Goal: Task Accomplishment & Management: Complete application form

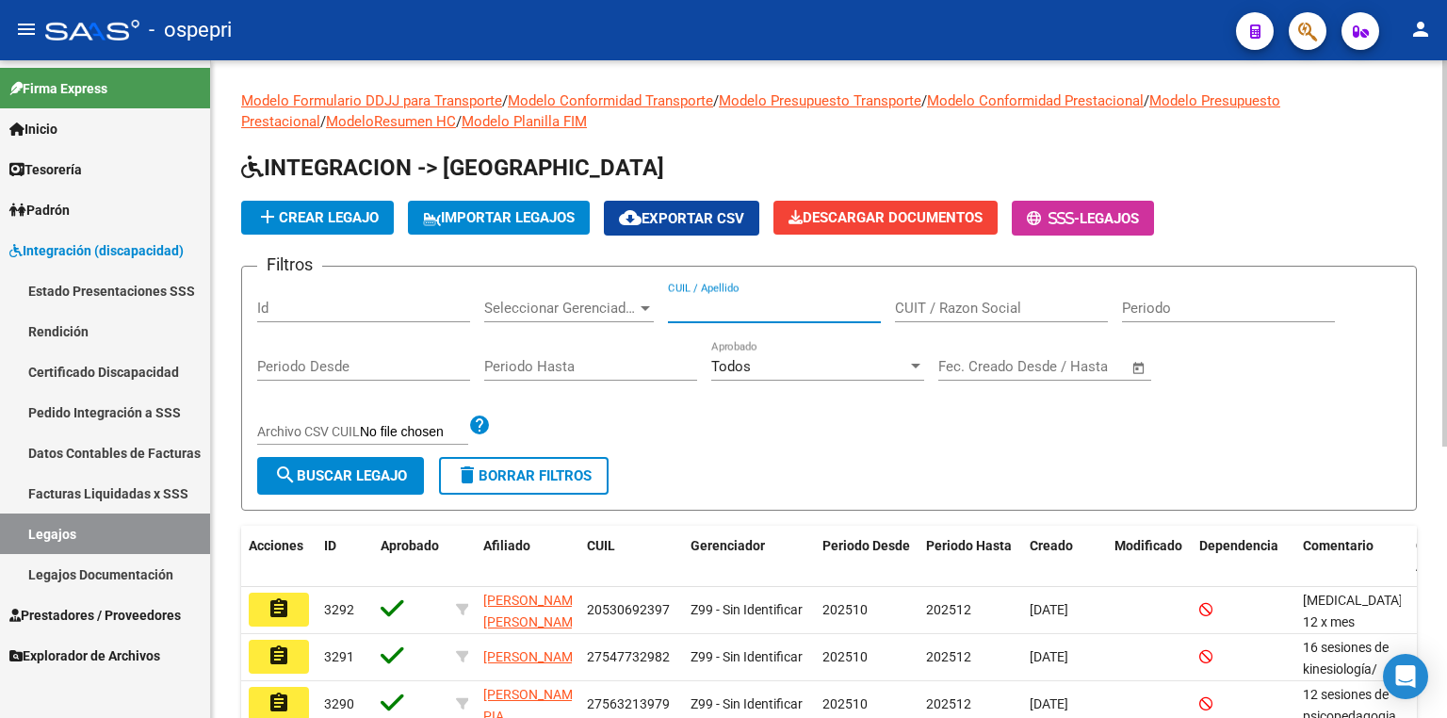
click at [818, 305] on input "CUIL / Apellido" at bounding box center [774, 308] width 213 height 17
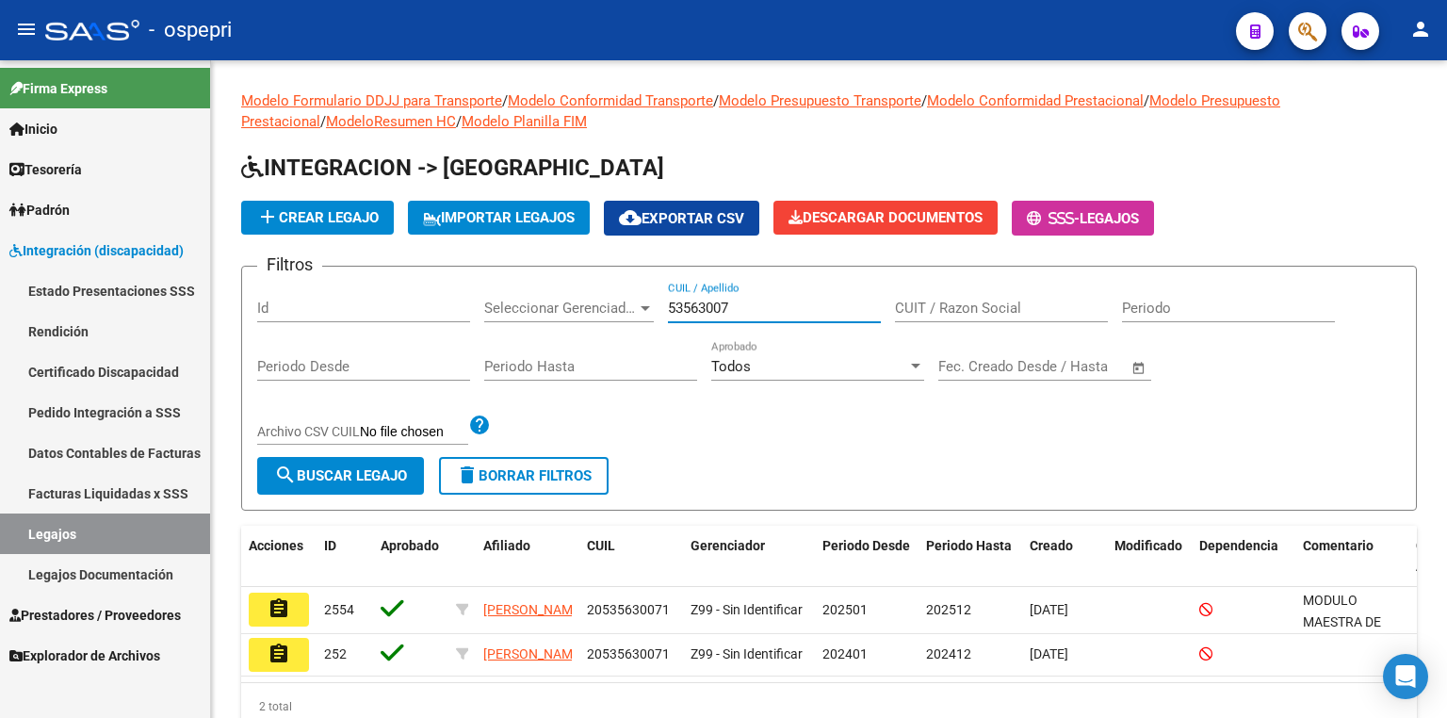
type input "53563007"
click at [272, 608] on mat-icon "assignment" at bounding box center [279, 608] width 23 height 23
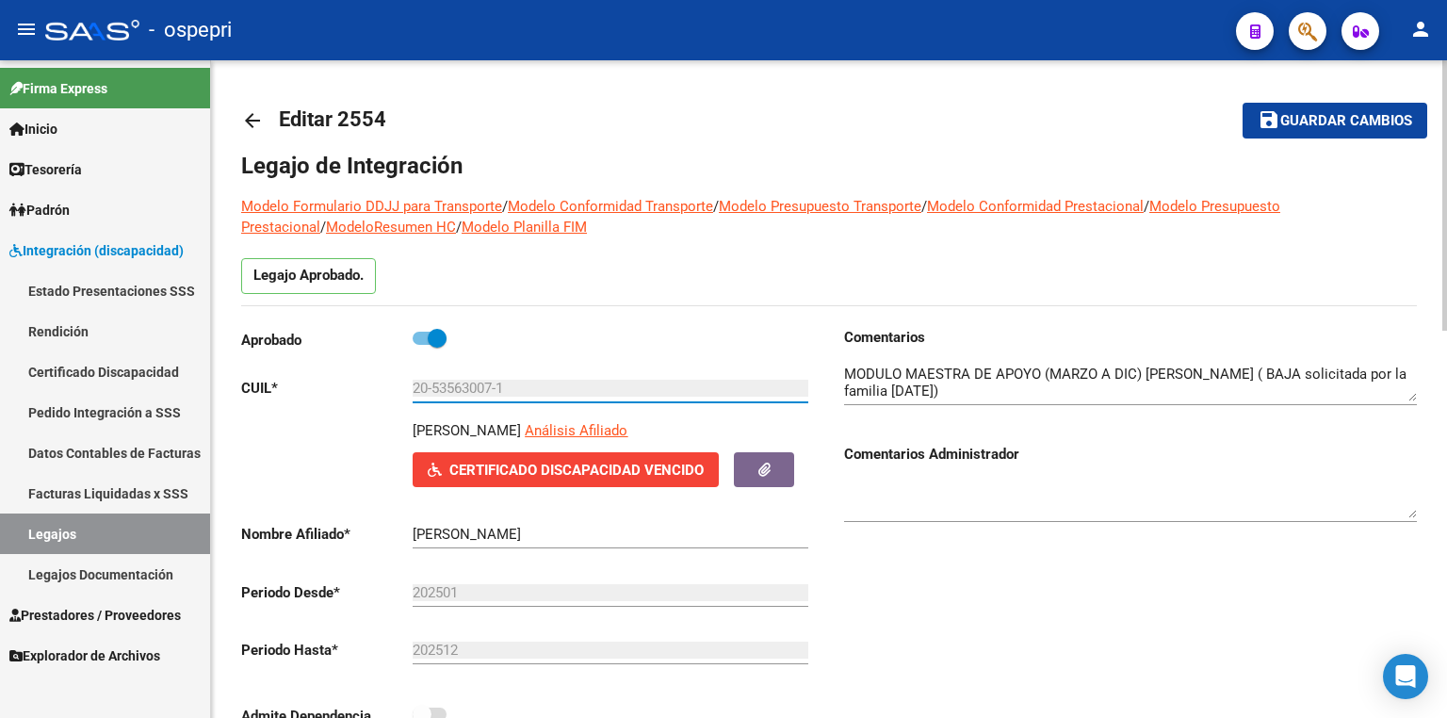
drag, startPoint x: 512, startPoint y: 385, endPoint x: 255, endPoint y: 388, distance: 256.3
click at [255, 388] on app-form-text-field "CUIL * 20-53563007-1 Ingresar CUIL" at bounding box center [524, 388] width 567 height 17
click at [152, 367] on link "Certificado Discapacidad" at bounding box center [105, 371] width 210 height 41
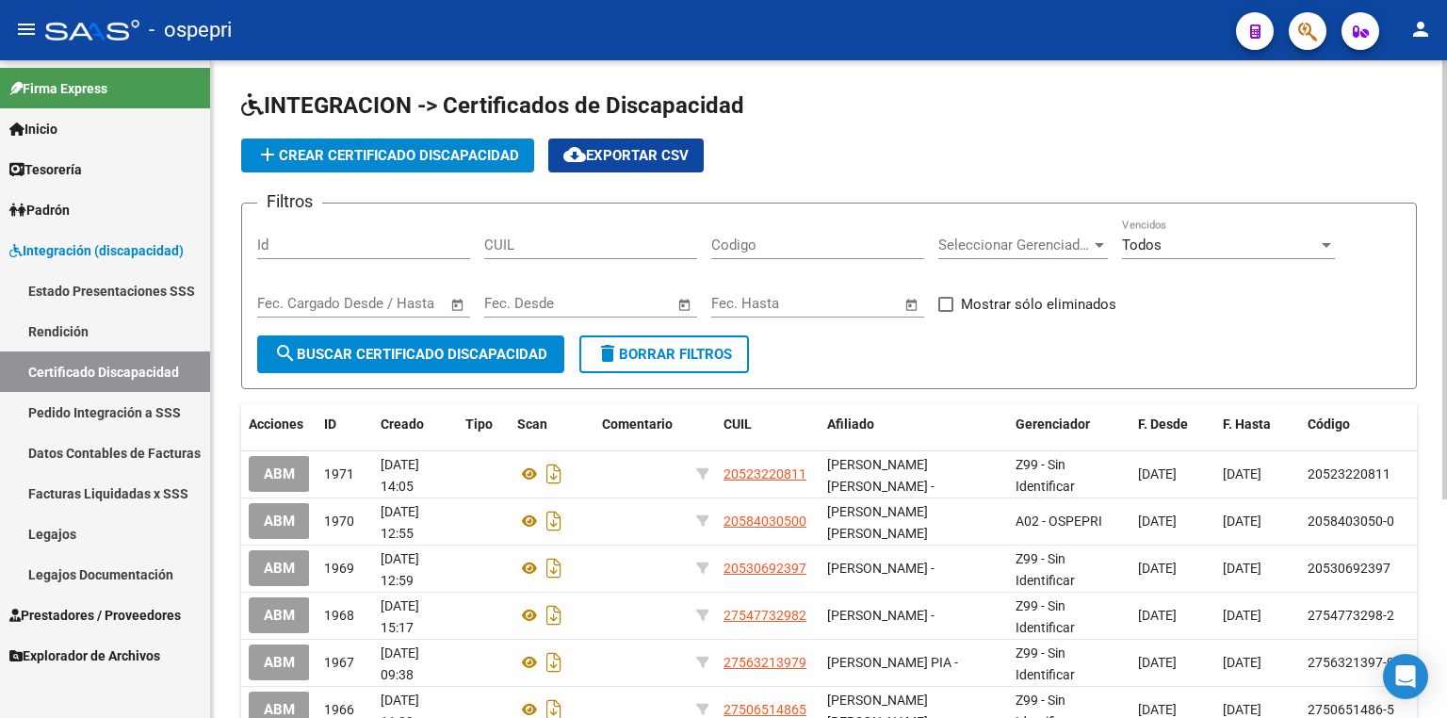
click at [387, 155] on span "add Crear Certificado Discapacidad" at bounding box center [387, 155] width 263 height 17
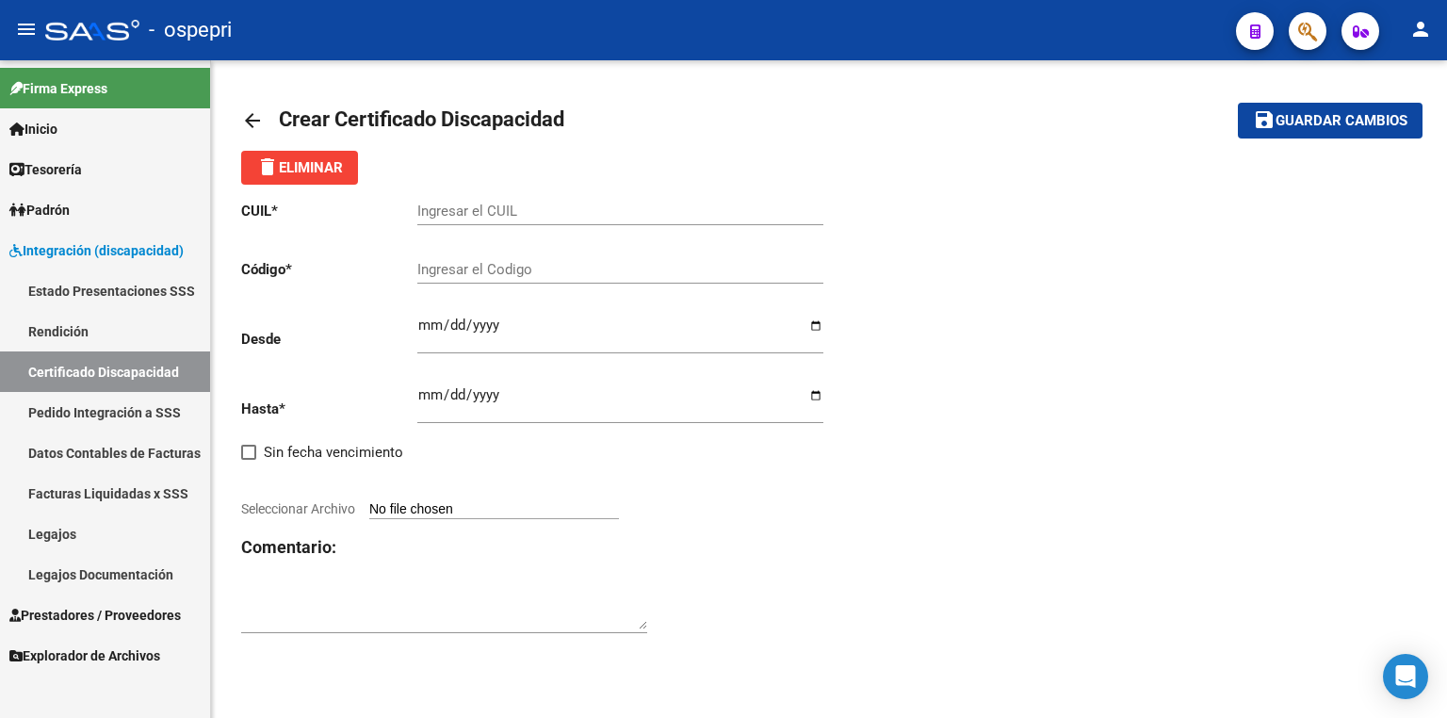
click at [450, 205] on input "Ingresar el CUIL" at bounding box center [620, 211] width 406 height 17
paste input "20-53563007-1"
type input "20-53563007-1"
click at [504, 261] on input "Ingresar el Codigo" at bounding box center [620, 269] width 406 height 17
paste input "20-53563007-1"
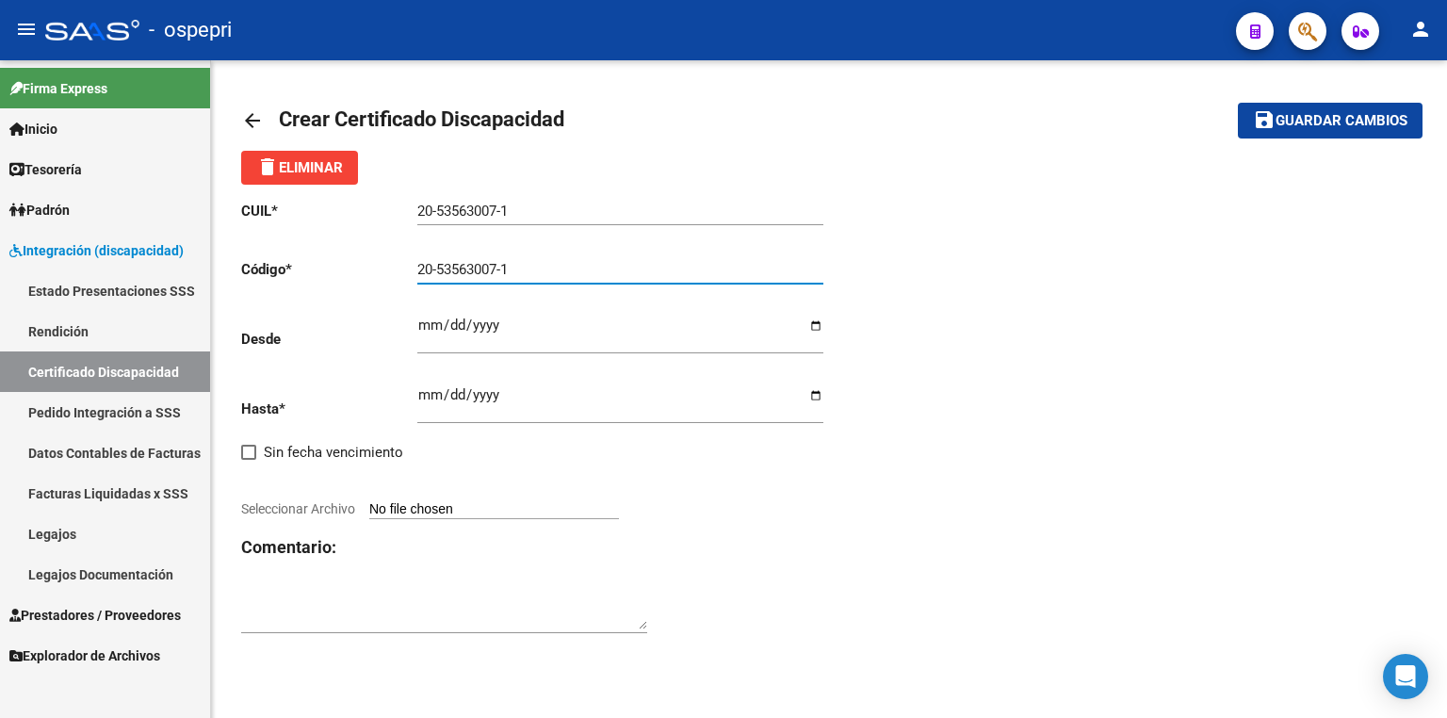
type input "20-53563007-1"
click at [434, 323] on input "Ingresar fec. Desde" at bounding box center [620, 333] width 406 height 30
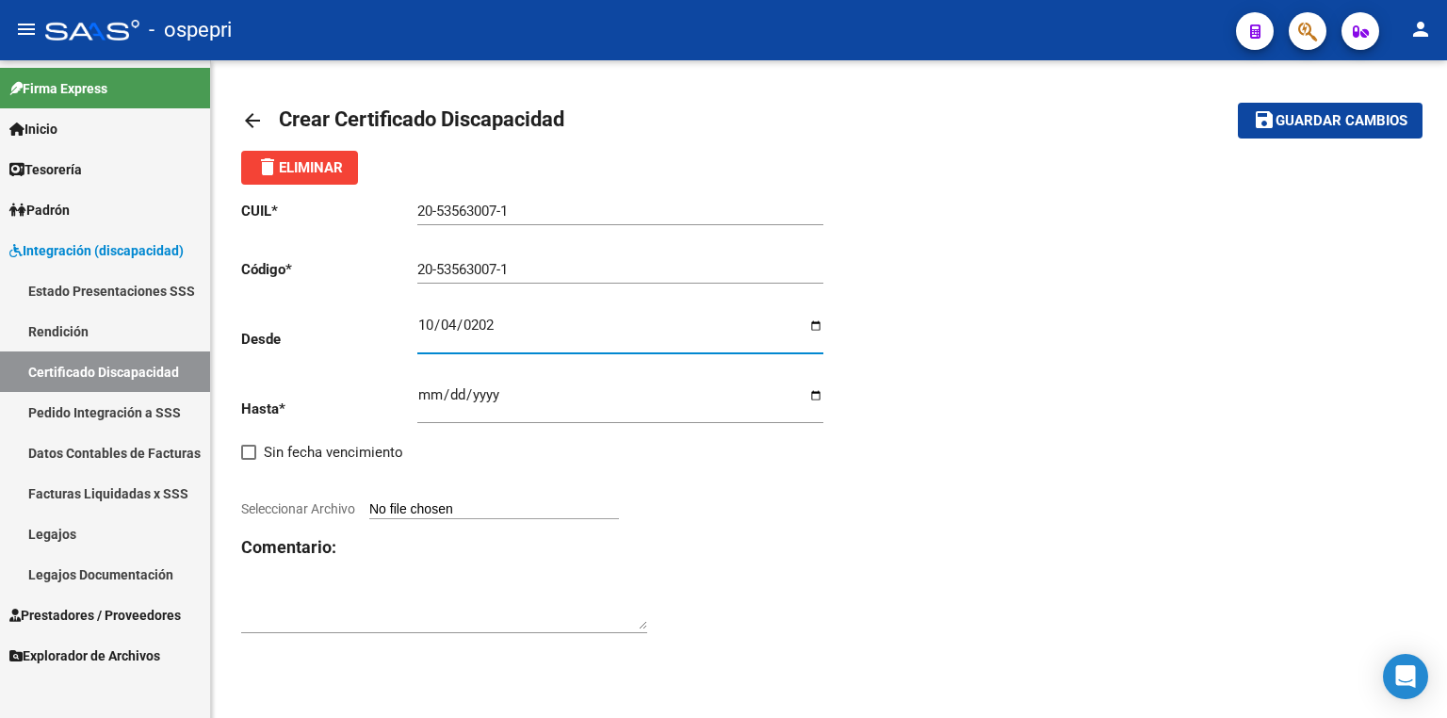
type input "[DATE]"
click at [426, 383] on div "Ingresar fec. Hasta" at bounding box center [620, 397] width 406 height 53
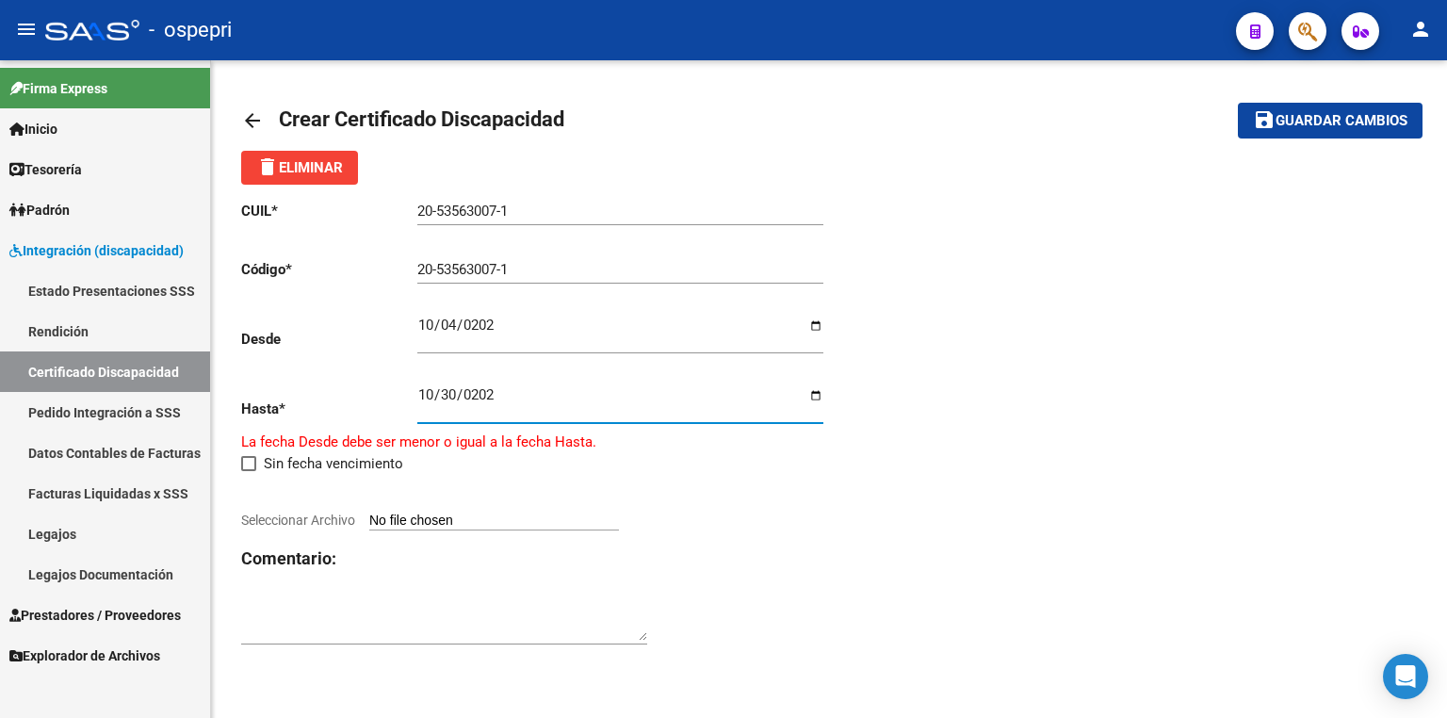
type input "[DATE]"
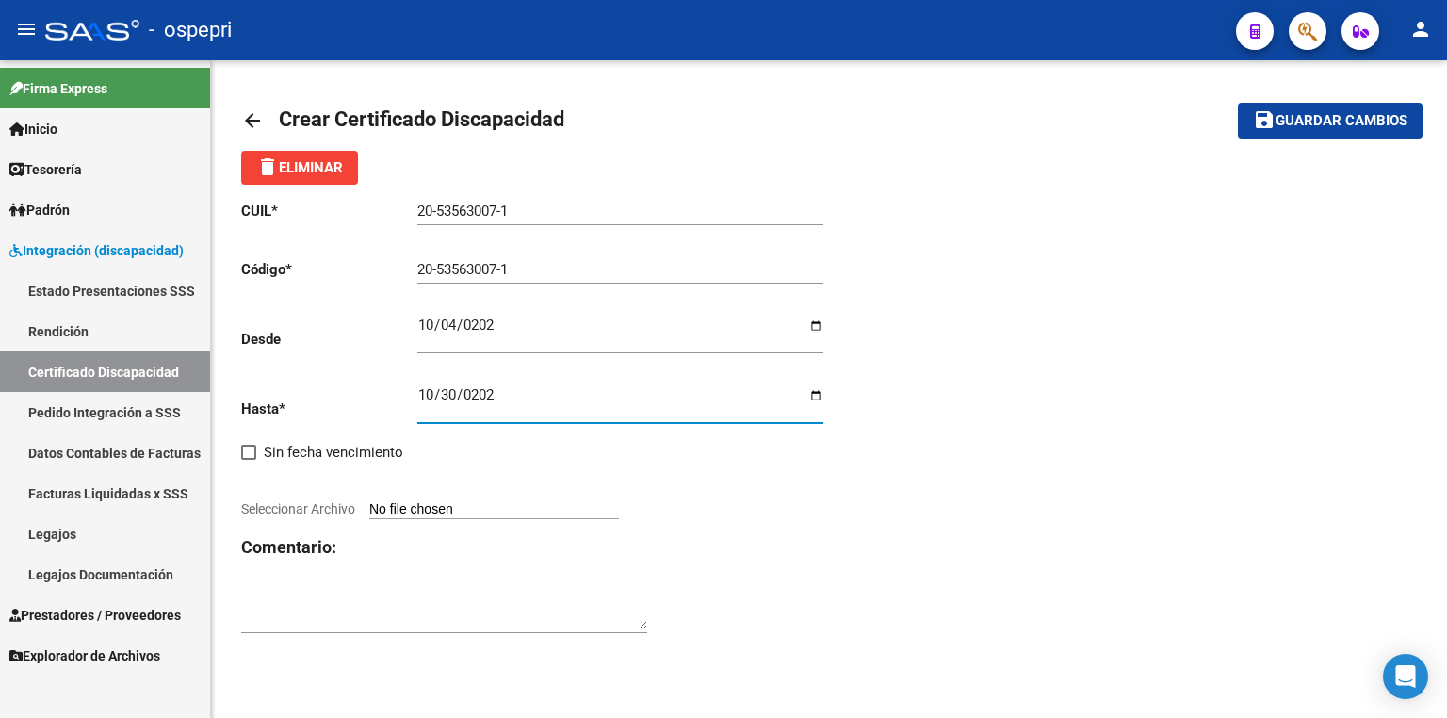
click at [507, 505] on input "Seleccionar Archivo" at bounding box center [494, 510] width 250 height 18
type input "C:\fakepath\PHOTO-2025-10-07-14-30-05.jpg"
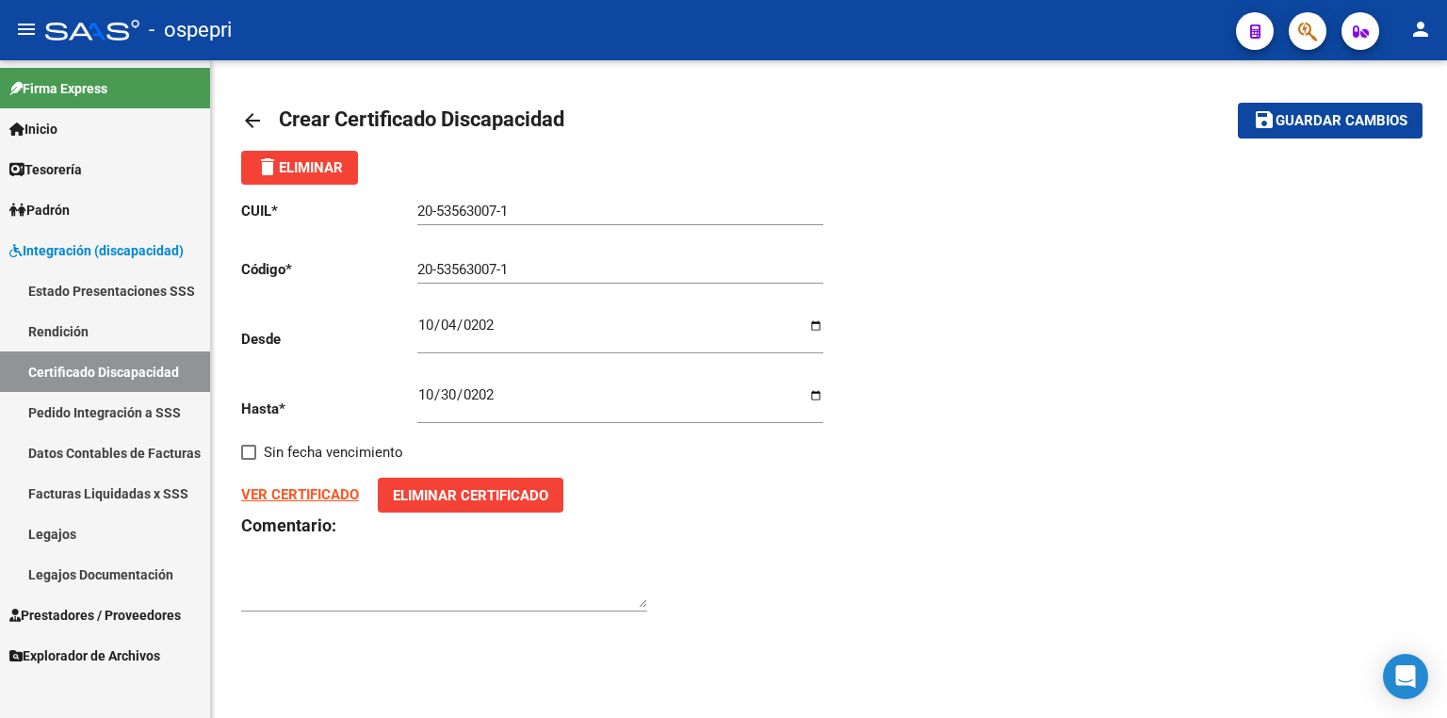
click at [1304, 113] on span "Guardar cambios" at bounding box center [1342, 121] width 132 height 17
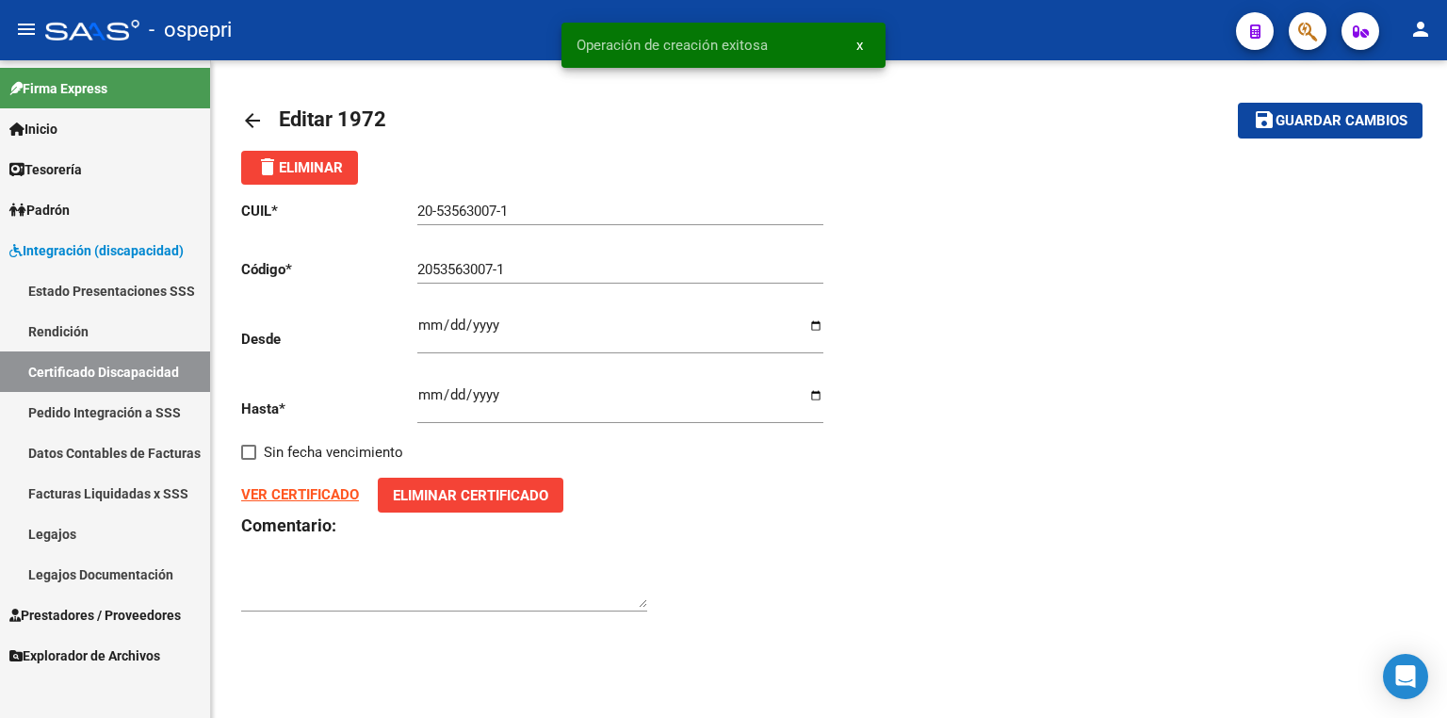
click at [72, 543] on link "Legajos" at bounding box center [105, 534] width 210 height 41
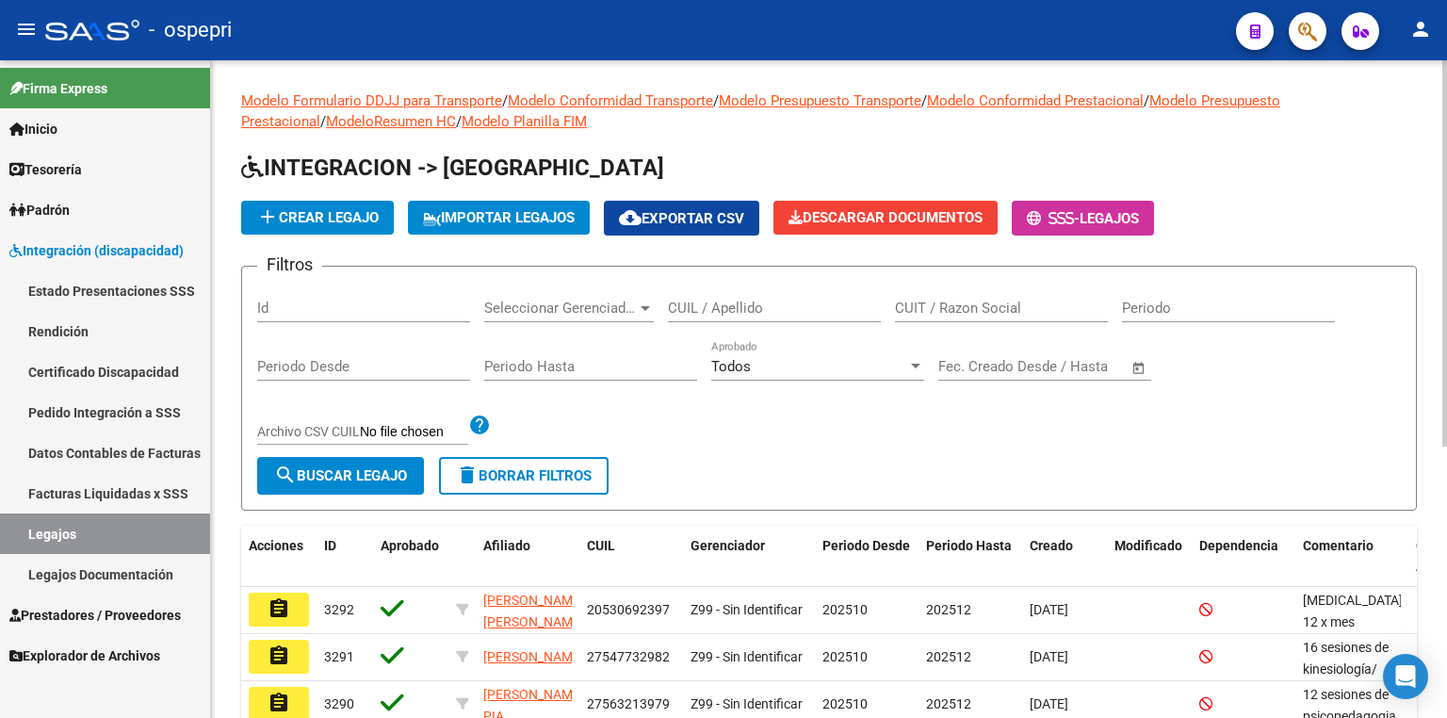
click at [741, 310] on input "CUIL / Apellido" at bounding box center [774, 308] width 213 height 17
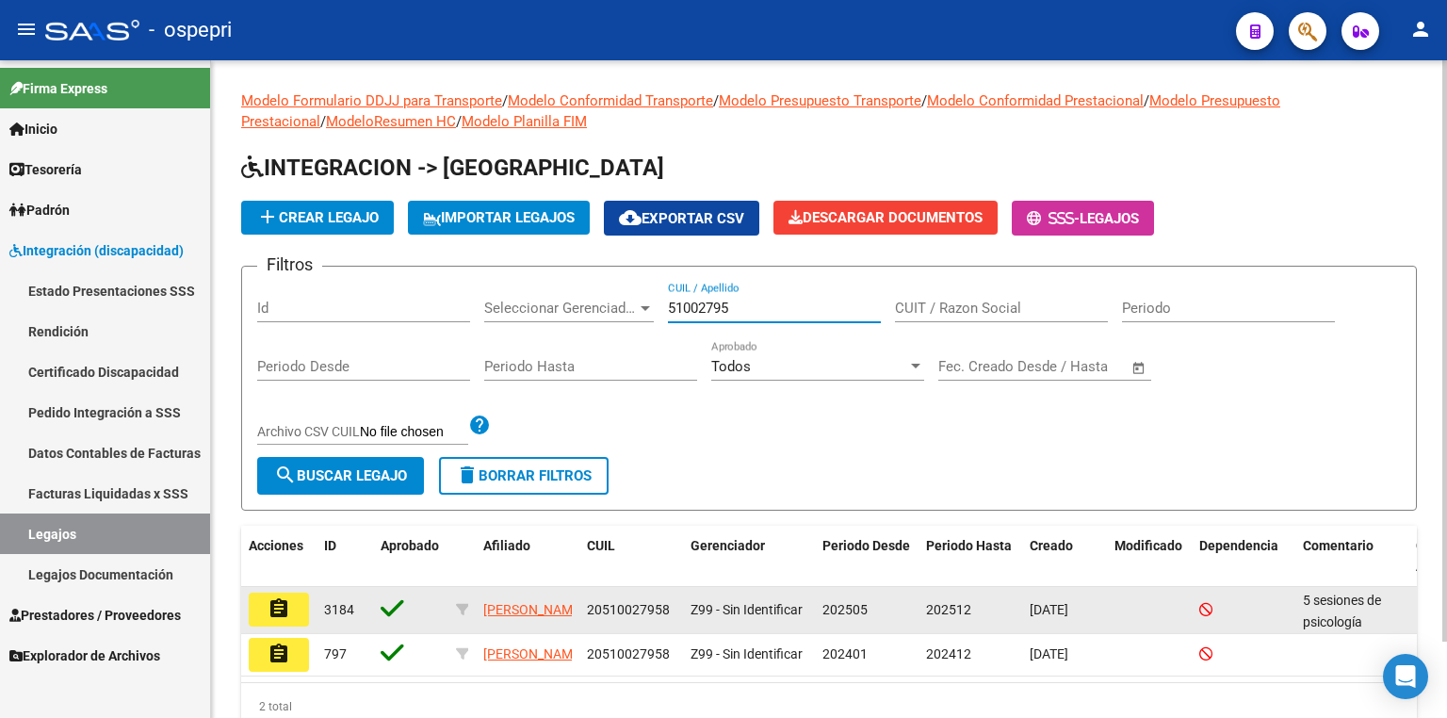
type input "51002795"
click at [298, 619] on button "assignment" at bounding box center [279, 610] width 60 height 34
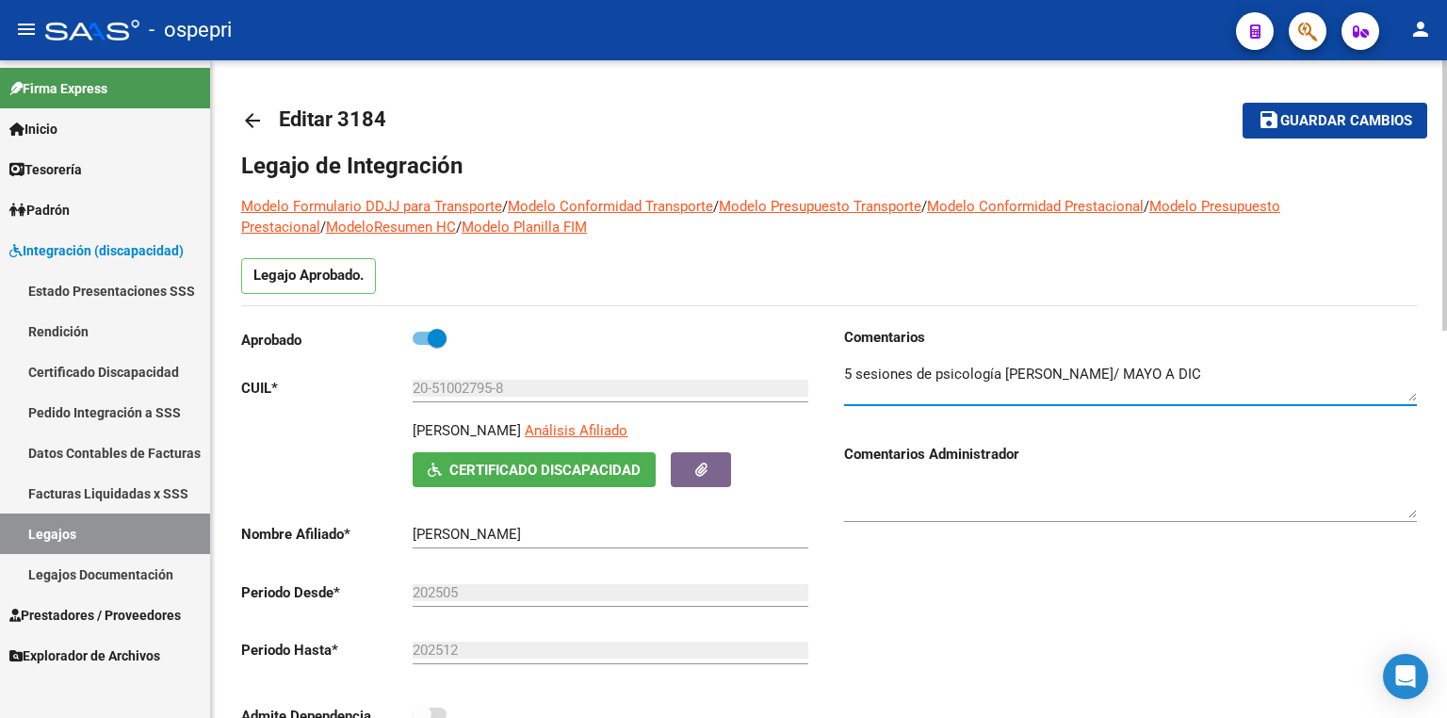
click at [1265, 381] on textarea at bounding box center [1130, 383] width 573 height 38
type textarea "5 sesiones de psicología [PERSON_NAME]/ MAYO A [DATE] sesiones de psicologia [P…"
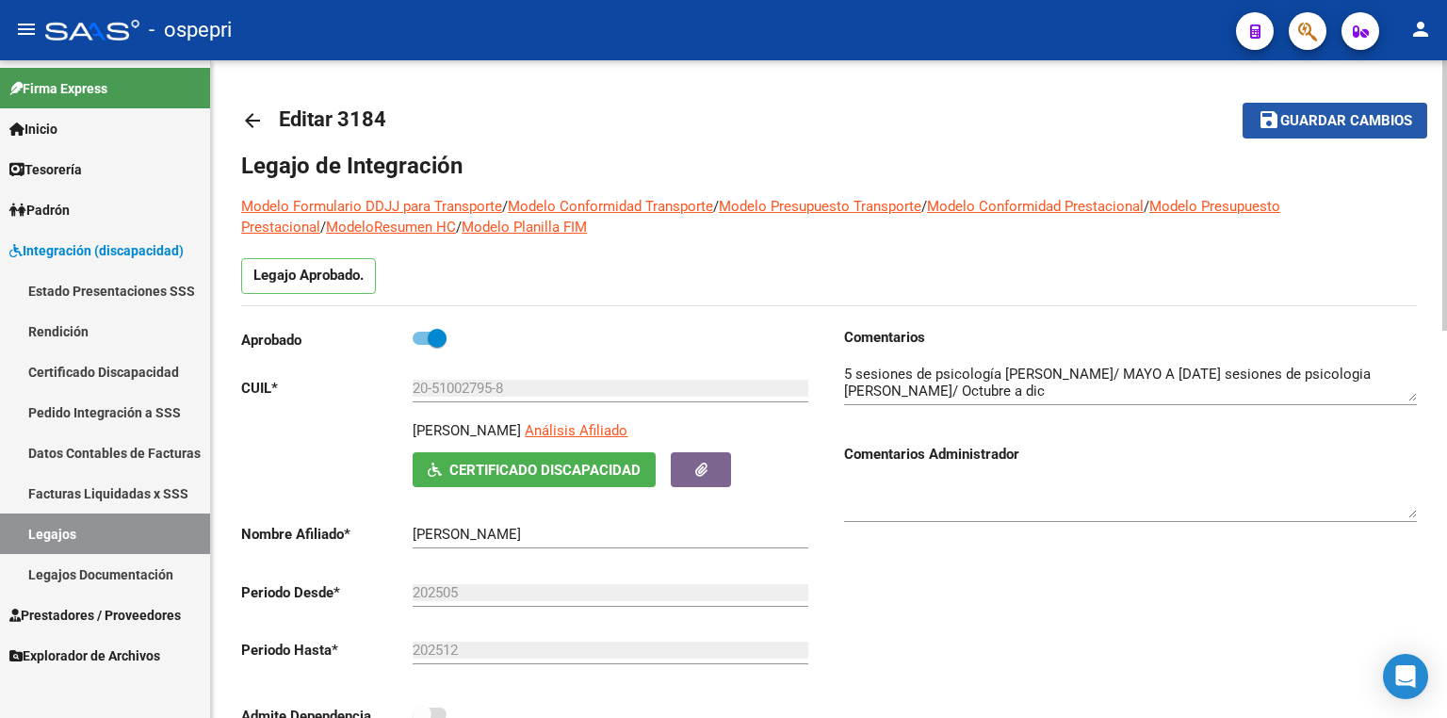
drag, startPoint x: 1346, startPoint y: 118, endPoint x: 1307, endPoint y: 158, distance: 56.6
click at [1346, 119] on span "Guardar cambios" at bounding box center [1346, 121] width 132 height 17
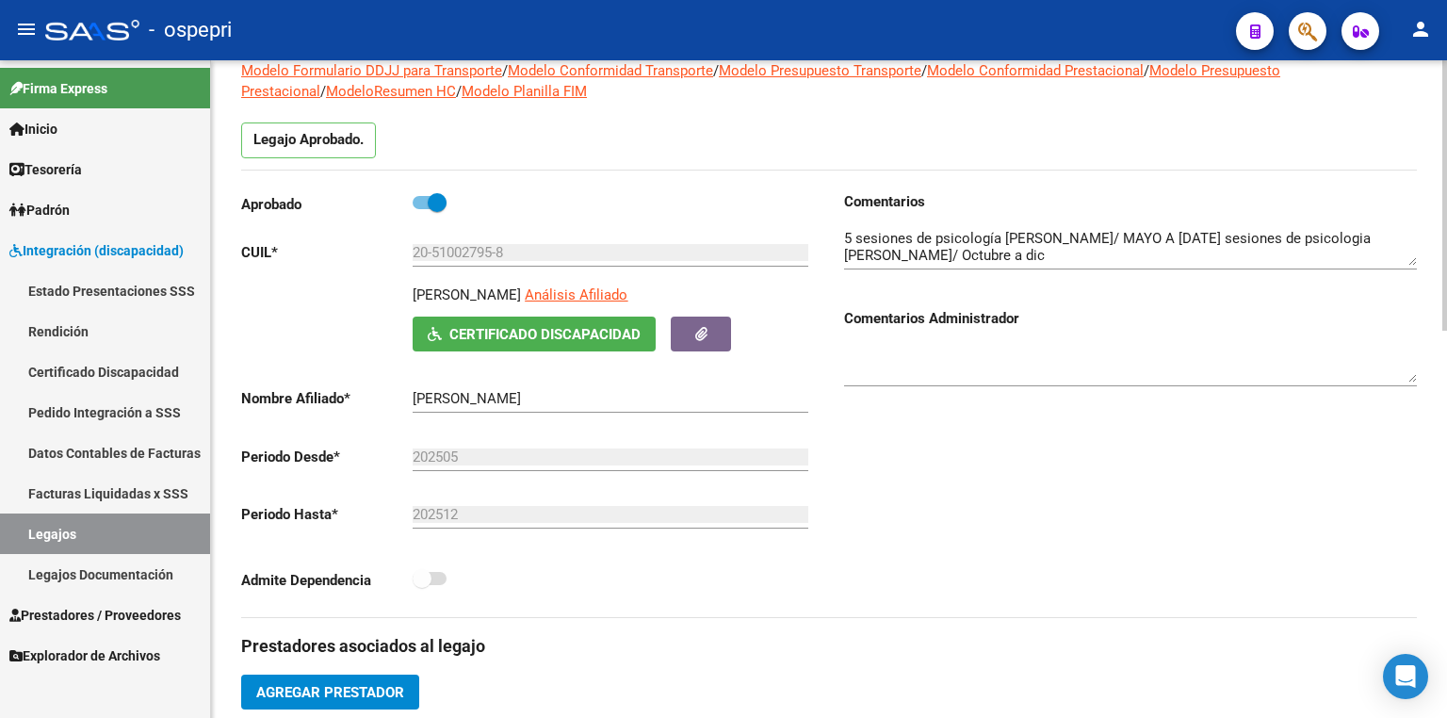
scroll to position [302, 0]
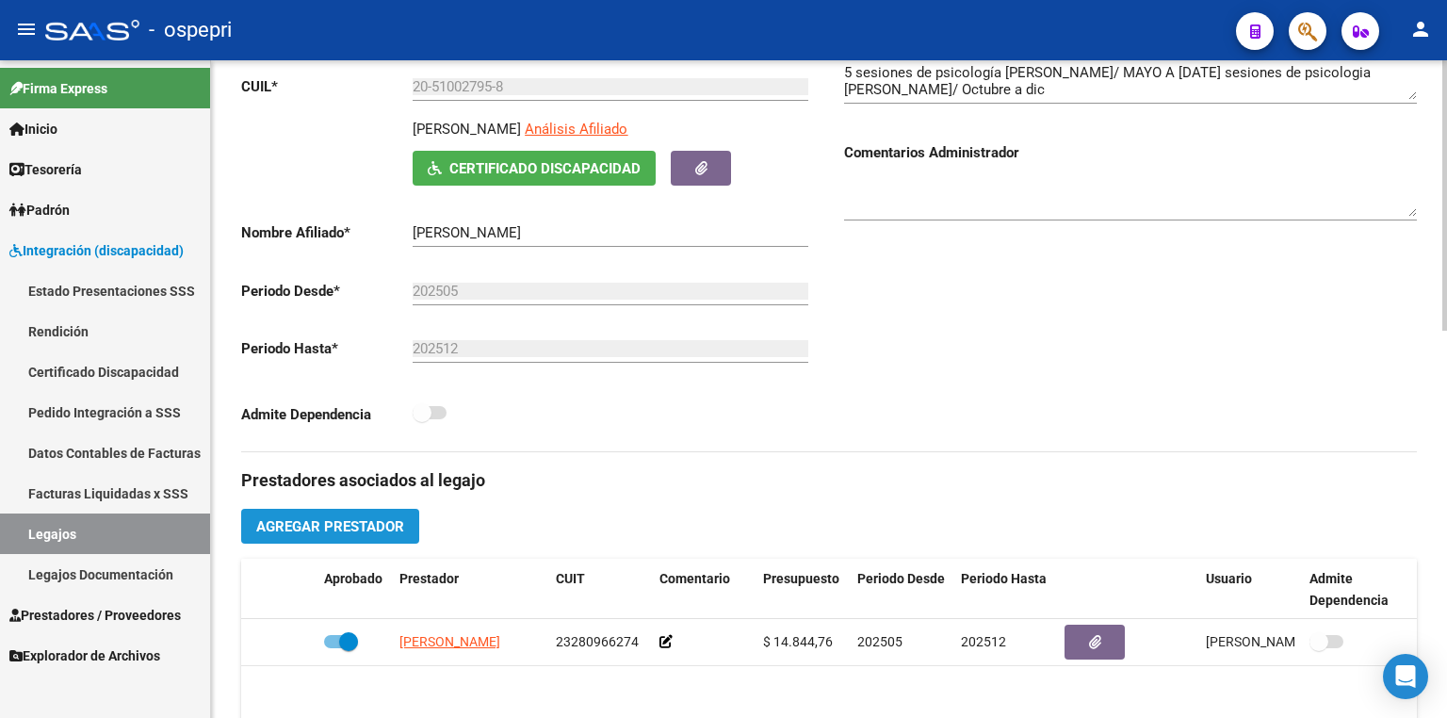
click at [383, 539] on button "Agregar Prestador" at bounding box center [330, 526] width 178 height 35
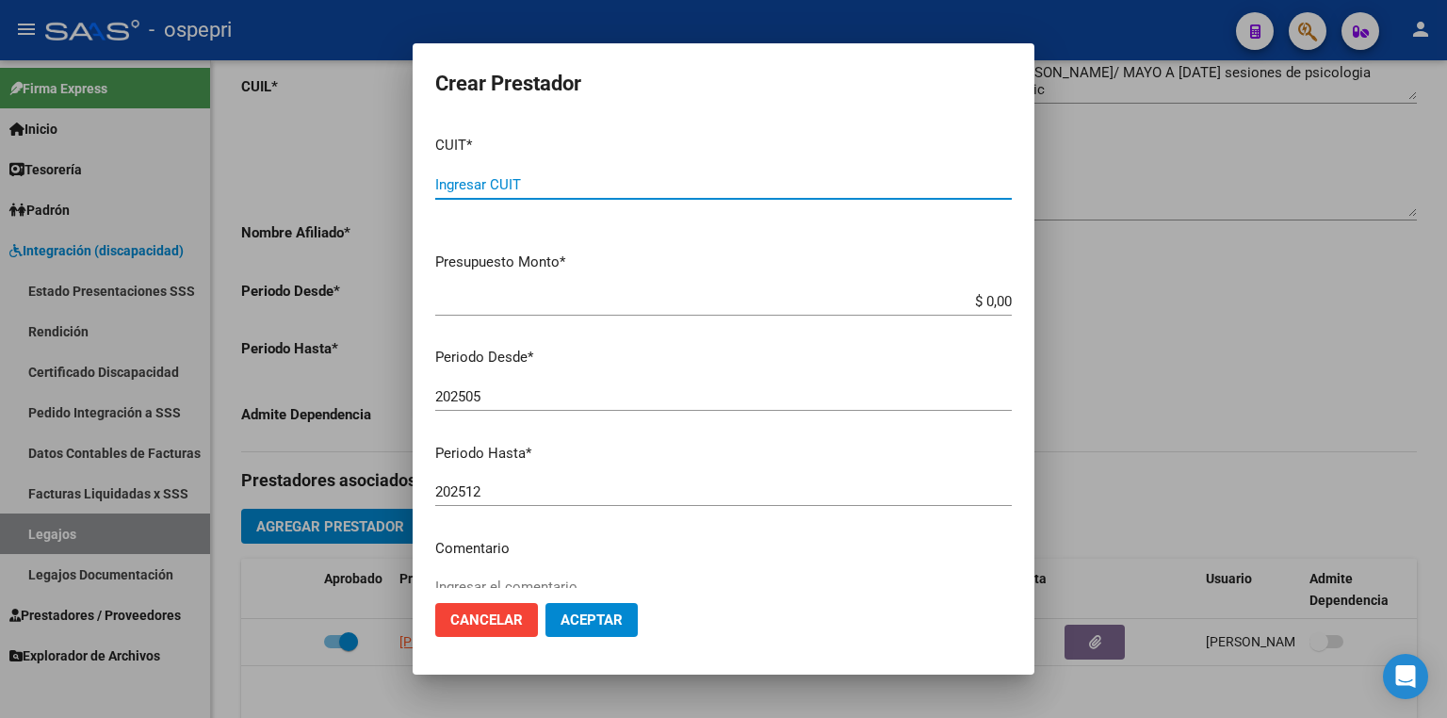
paste input "27-40294707-7"
type input "27-40294707-7"
click at [486, 399] on input "202505" at bounding box center [723, 396] width 577 height 17
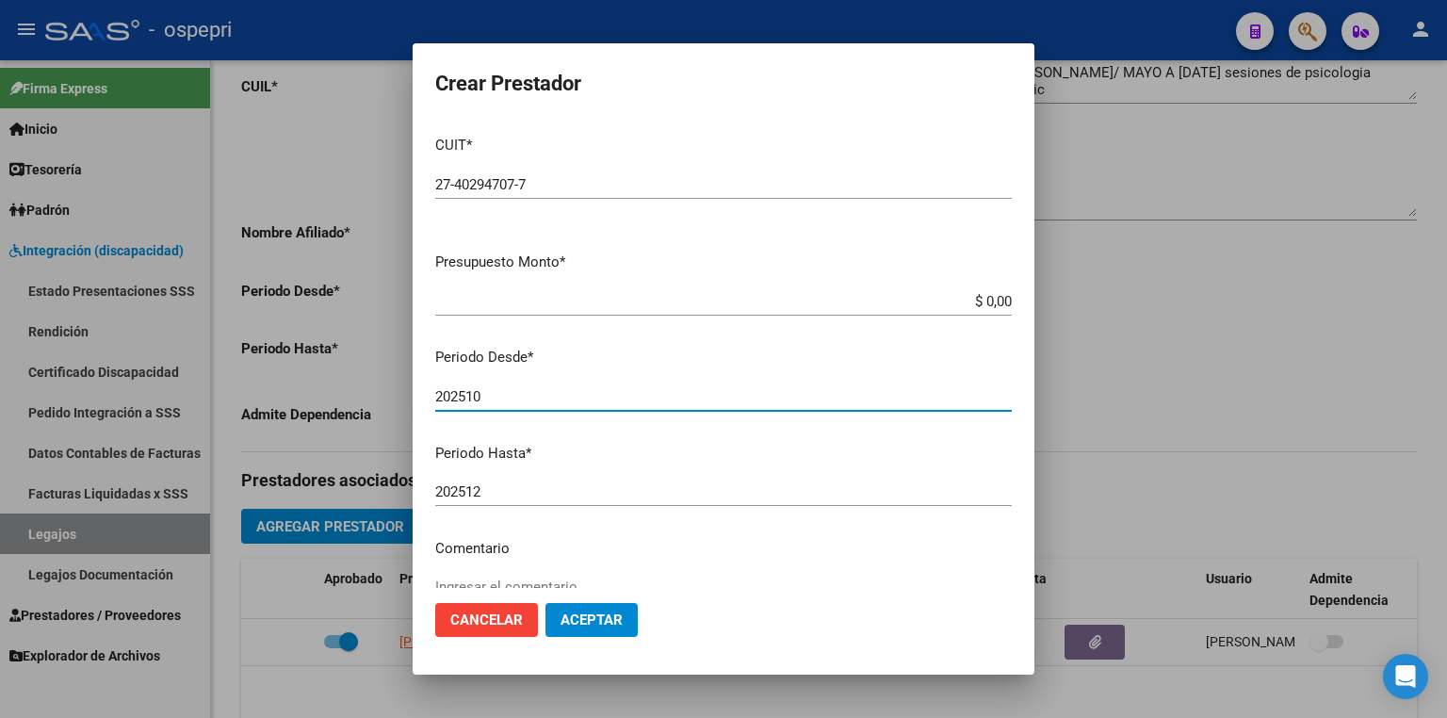
type input "202510"
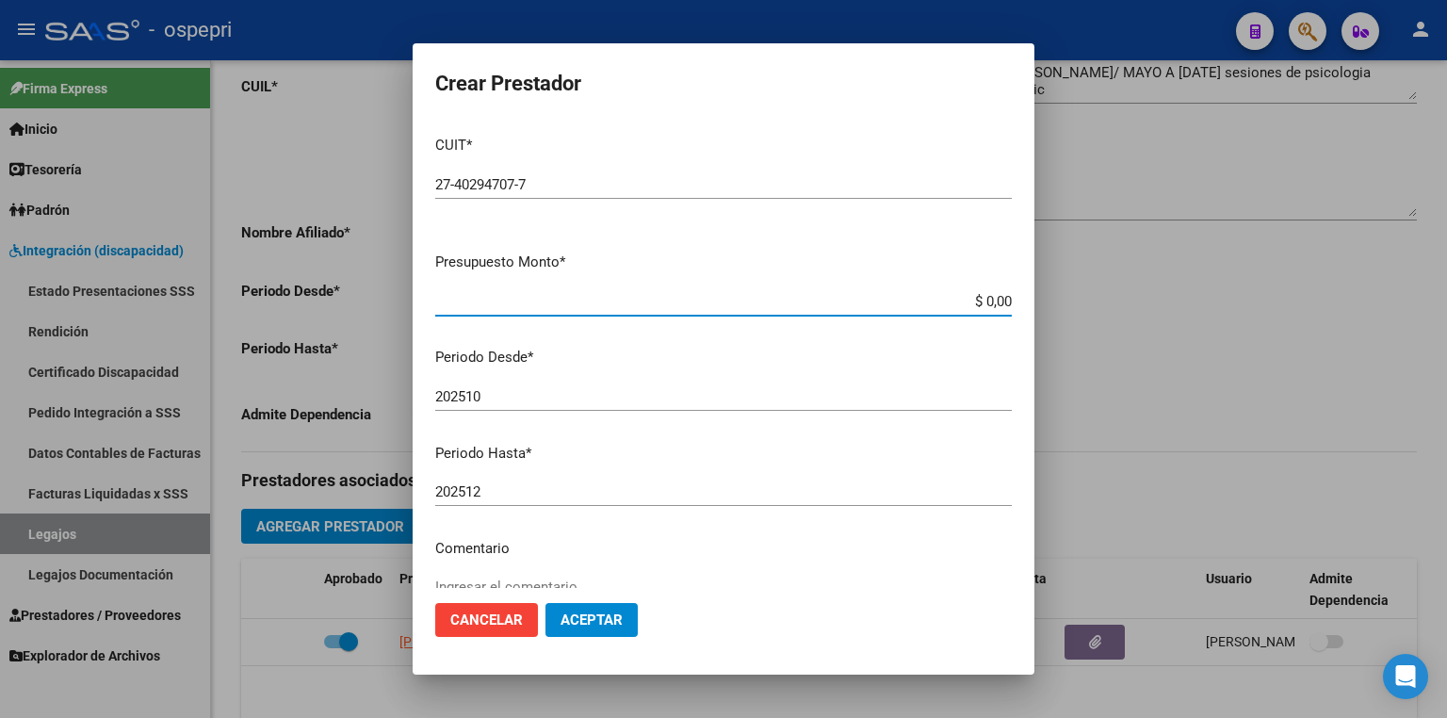
drag, startPoint x: 946, startPoint y: 300, endPoint x: 1446, endPoint y: 341, distance: 502.0
click at [1446, 337] on div "Crear Prestador CUIT * 27-40294707-7 Ingresar CUIT ARCA Padrón Presupuesto Mont…" at bounding box center [723, 359] width 1447 height 718
type input "$ 14.844,73"
click at [609, 611] on span "Aceptar" at bounding box center [592, 619] width 62 height 17
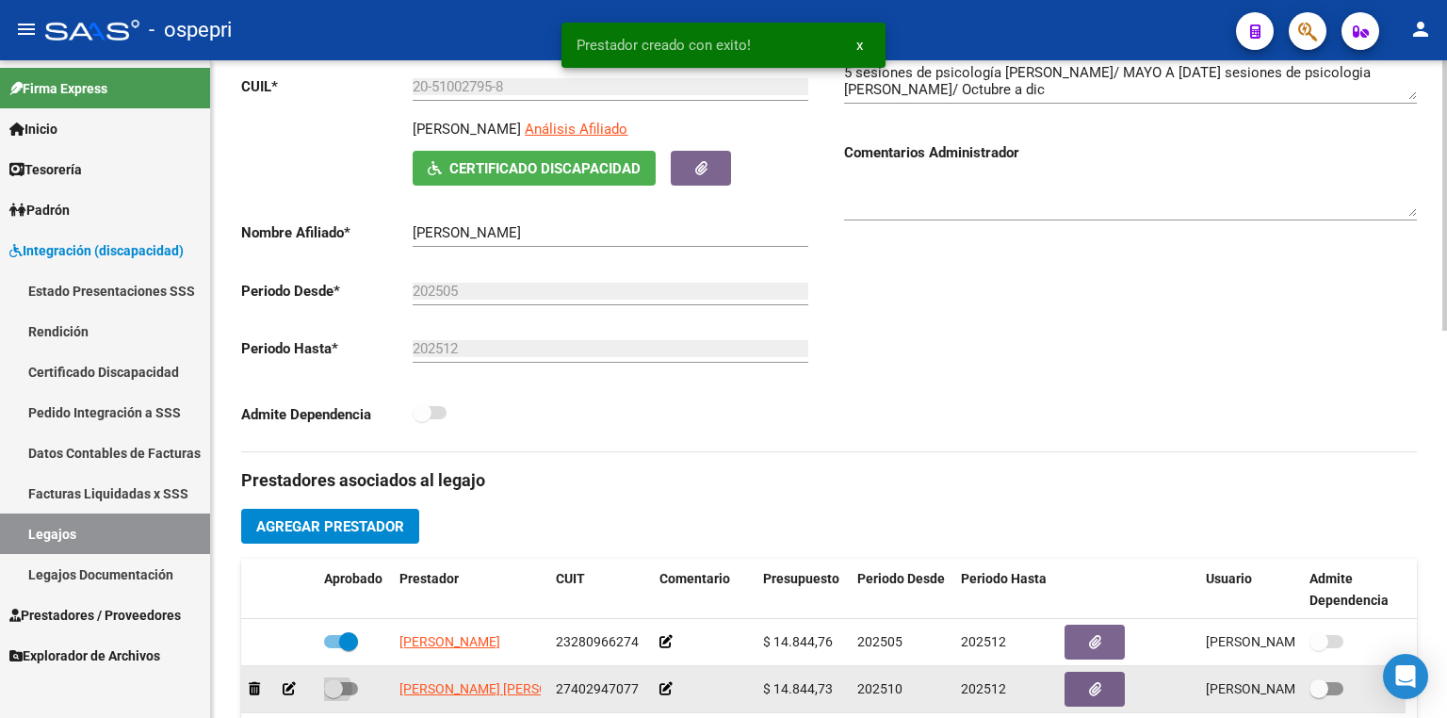
click at [350, 686] on span at bounding box center [341, 688] width 34 height 13
click at [334, 695] on input "checkbox" at bounding box center [333, 695] width 1 height 1
checkbox input "true"
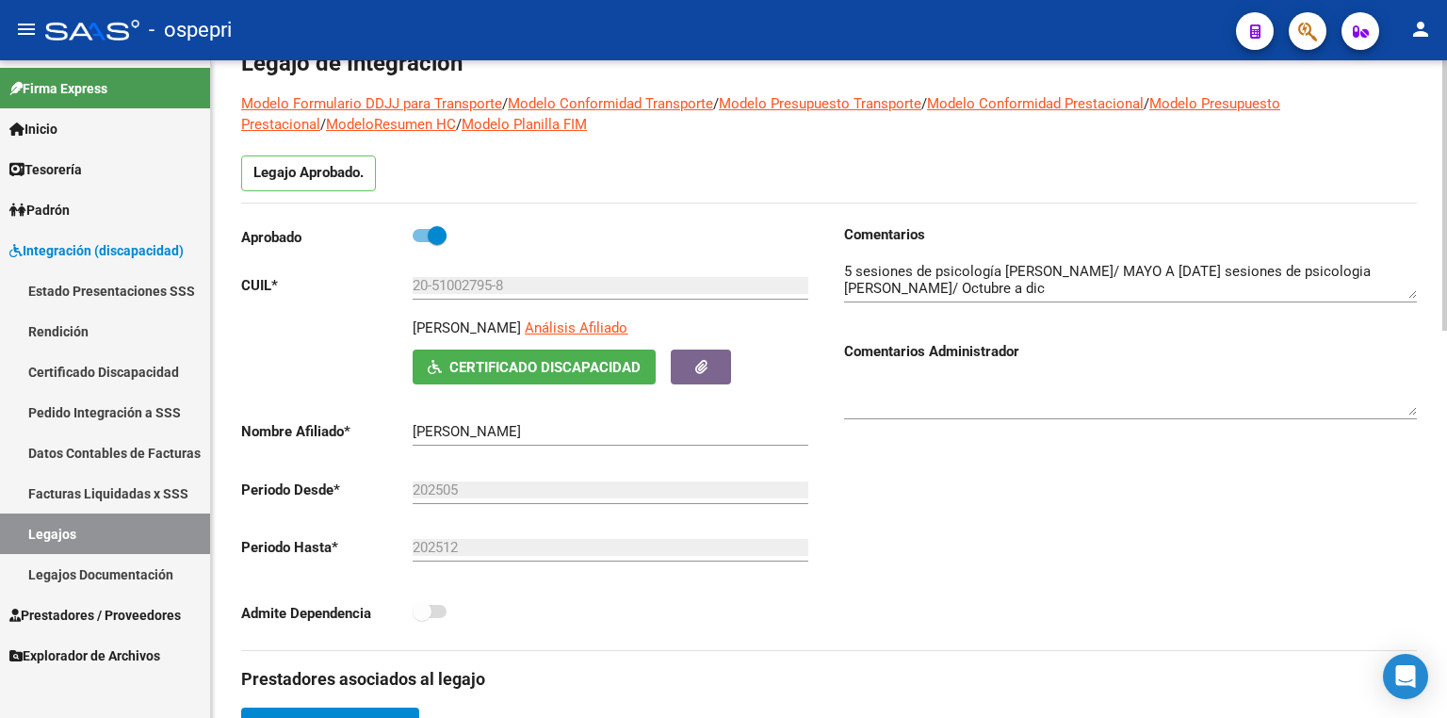
scroll to position [75, 0]
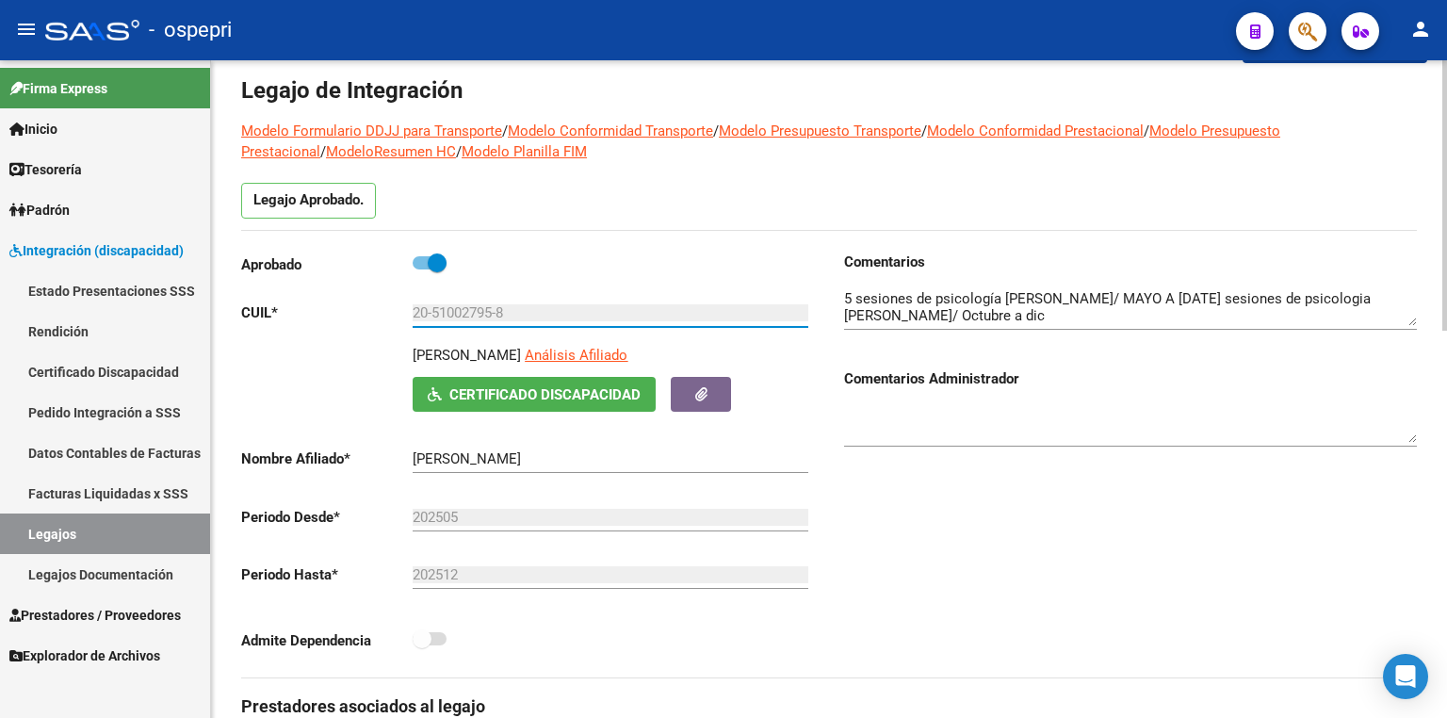
drag, startPoint x: 490, startPoint y: 312, endPoint x: 328, endPoint y: 307, distance: 162.1
click at [328, 307] on app-form-text-field "CUIL * 20-51002795-8 Ingresar CUIL" at bounding box center [524, 312] width 567 height 17
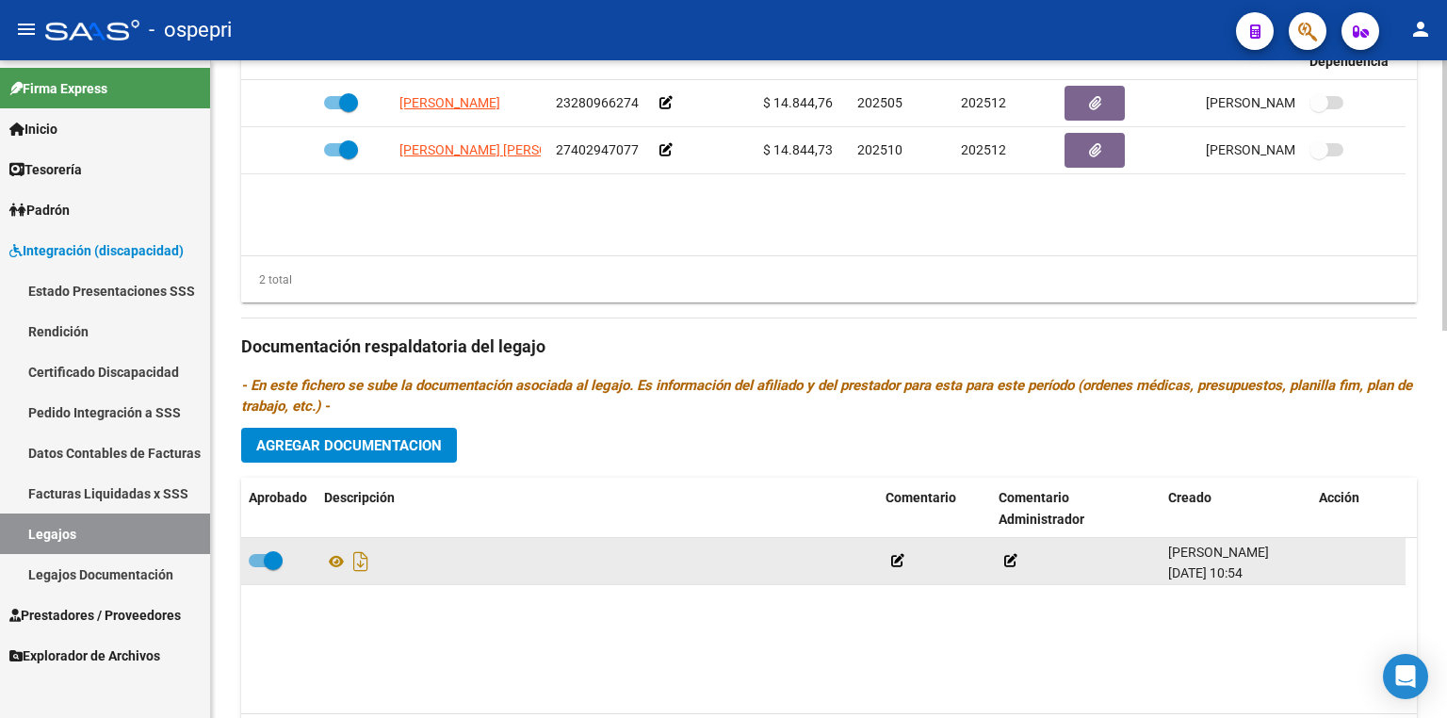
scroll to position [941, 0]
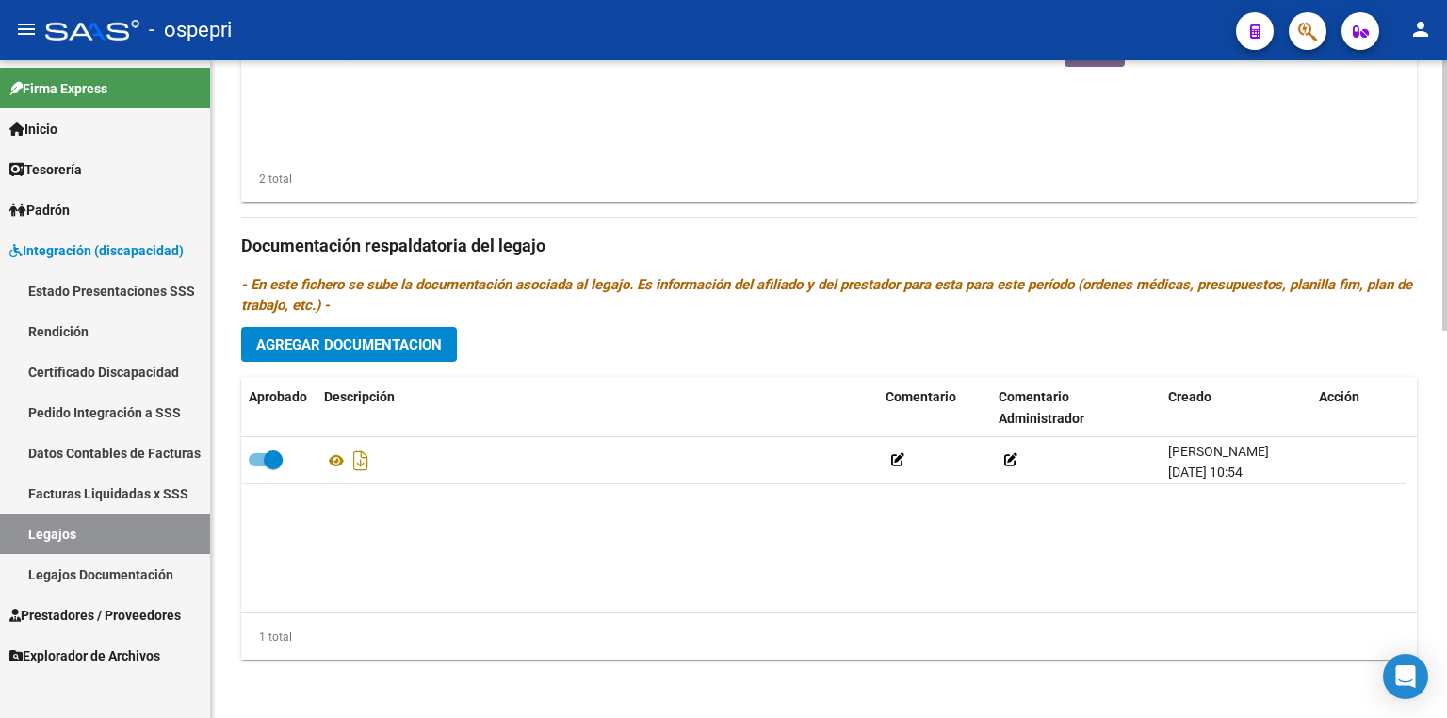
click at [417, 328] on button "Agregar Documentacion" at bounding box center [349, 344] width 216 height 35
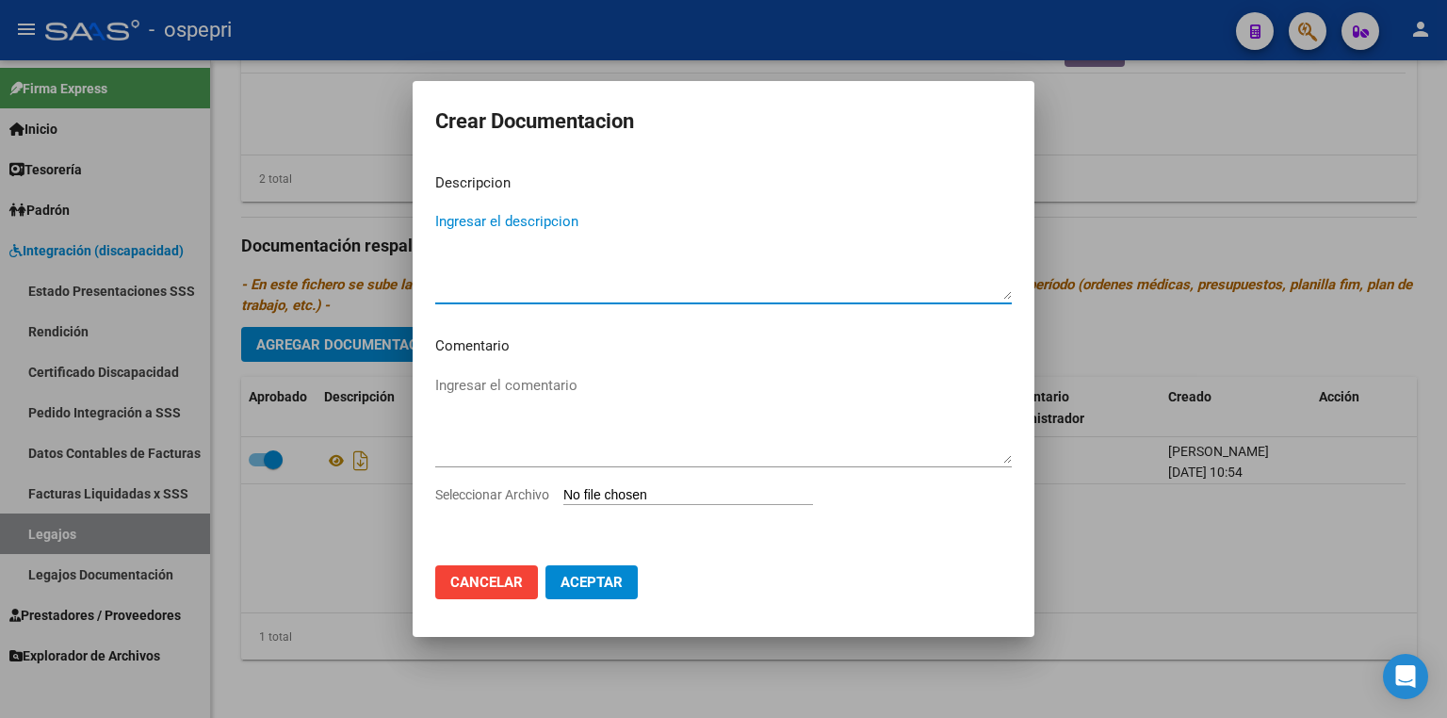
click at [663, 496] on input "Seleccionar Archivo" at bounding box center [688, 496] width 250 height 18
type input "C:\fakepath\20510027958.pdf"
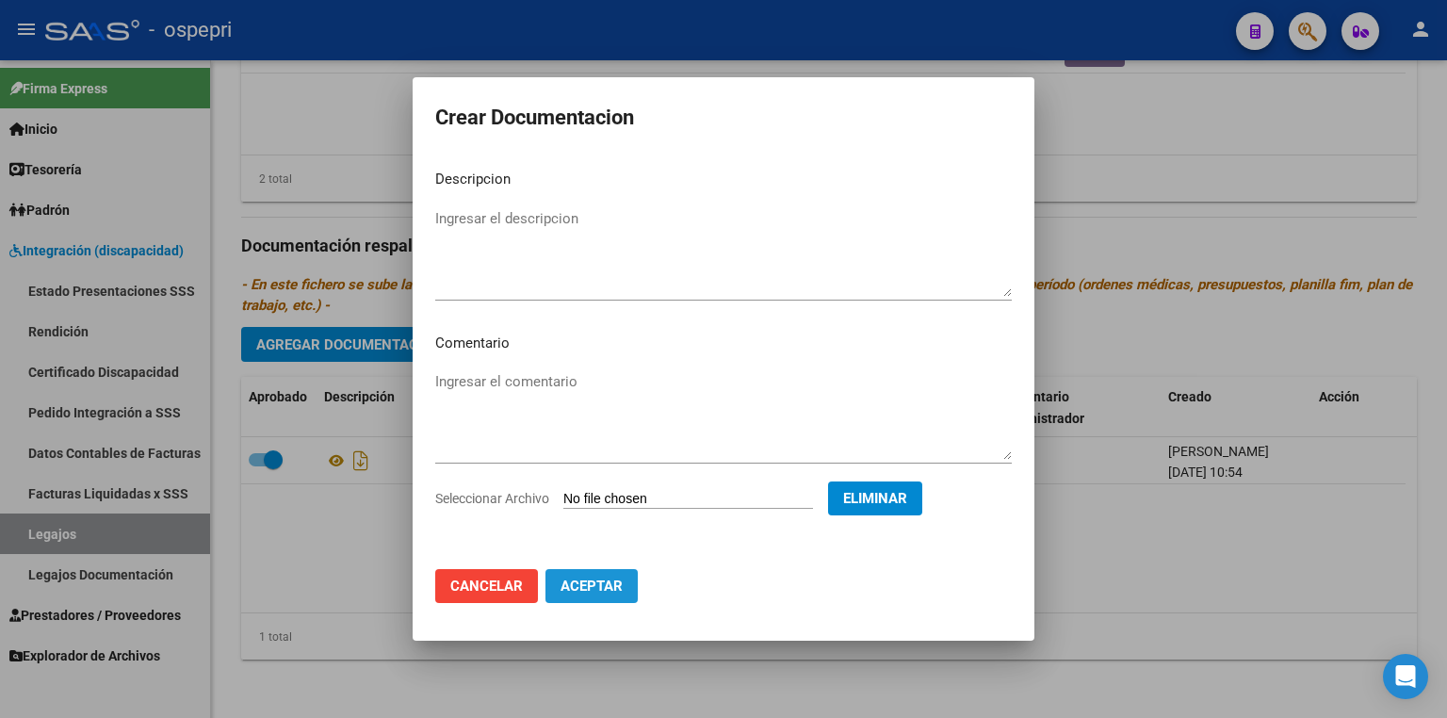
click at [584, 578] on span "Aceptar" at bounding box center [592, 586] width 62 height 17
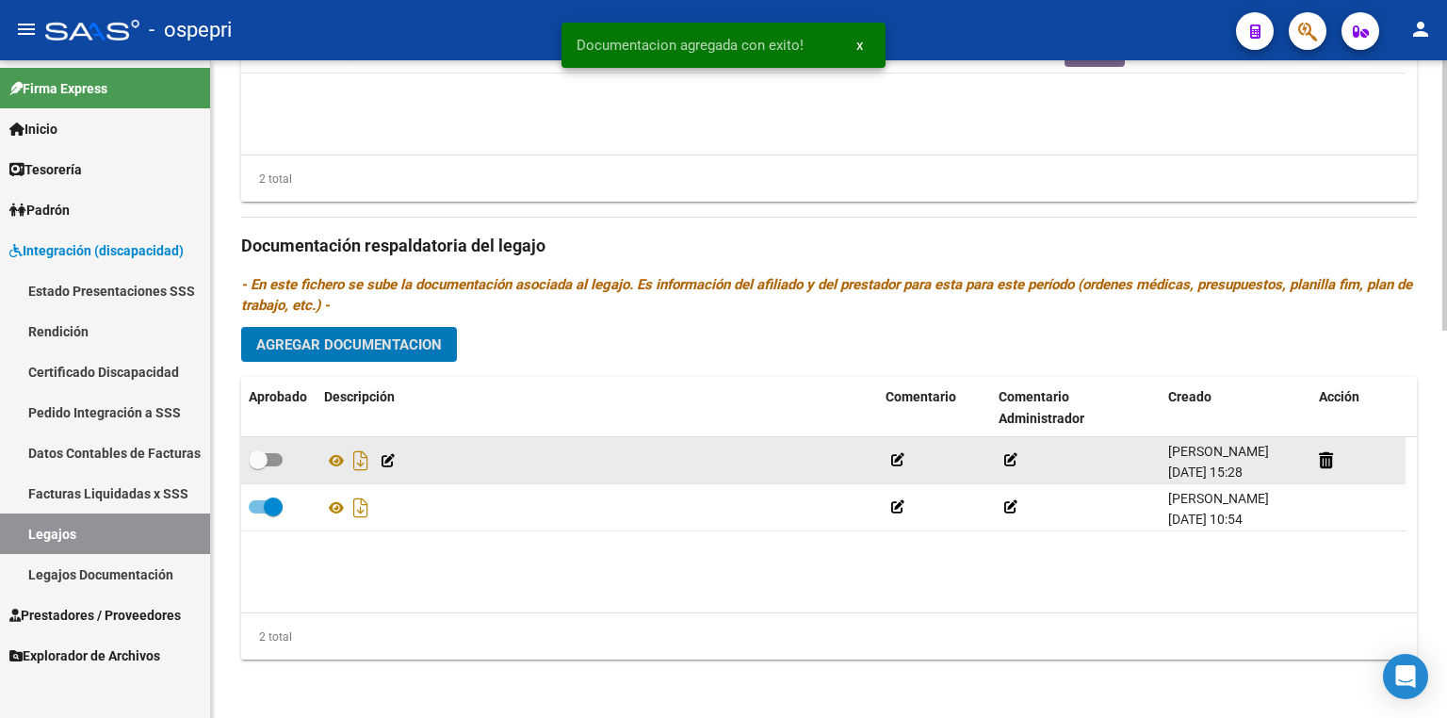
click at [279, 456] on span at bounding box center [266, 459] width 34 height 13
click at [258, 466] on input "checkbox" at bounding box center [257, 466] width 1 height 1
checkbox input "true"
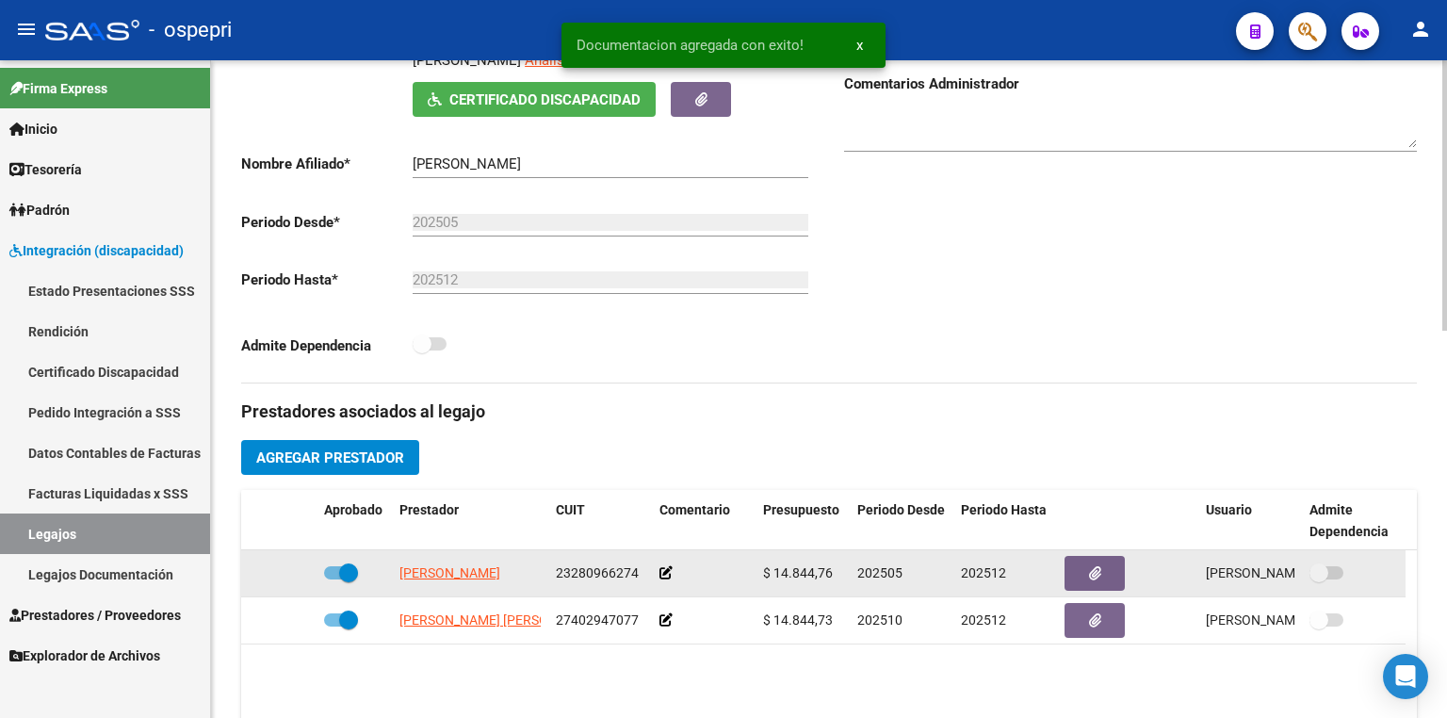
scroll to position [37, 0]
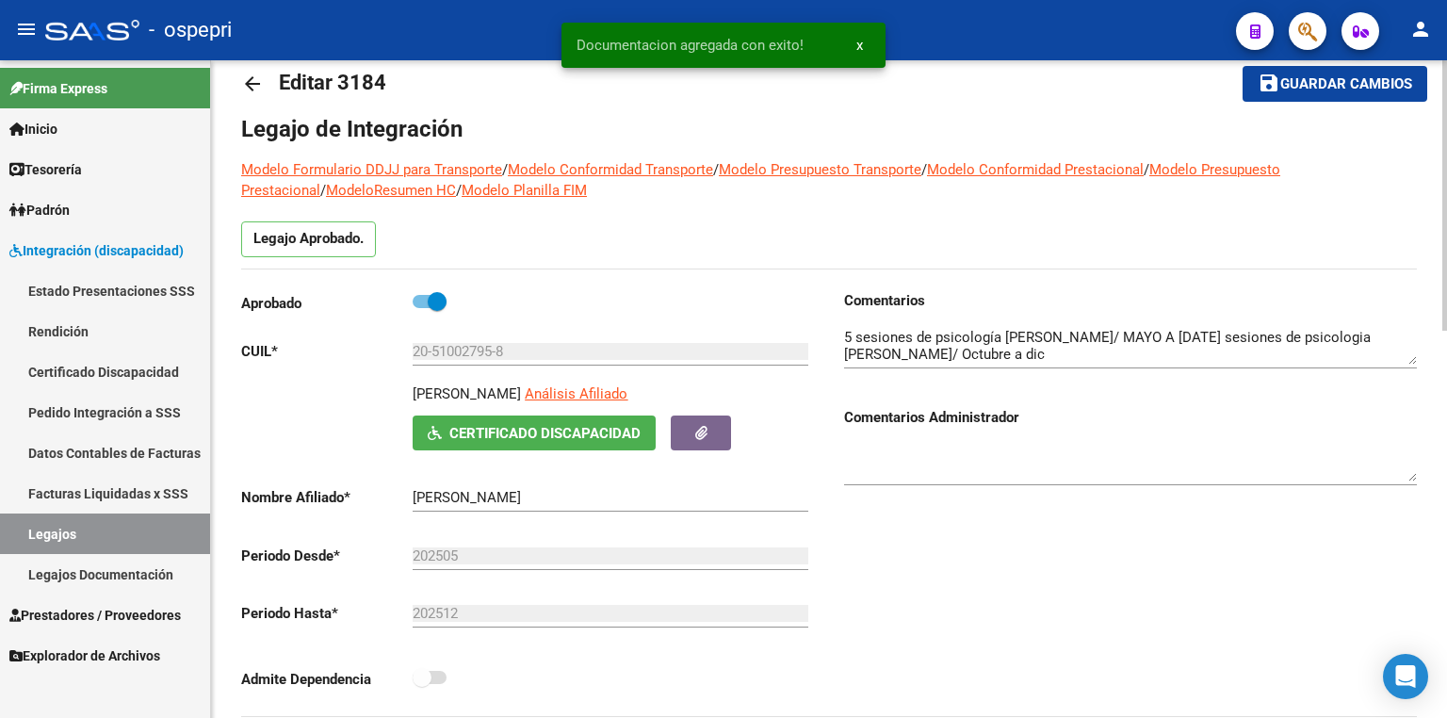
click at [1364, 74] on span "save Guardar cambios" at bounding box center [1335, 82] width 155 height 17
click at [979, 351] on textarea at bounding box center [1130, 346] width 573 height 38
drag, startPoint x: 979, startPoint y: 351, endPoint x: 1035, endPoint y: 360, distance: 57.2
click at [1035, 360] on textarea at bounding box center [1130, 346] width 573 height 38
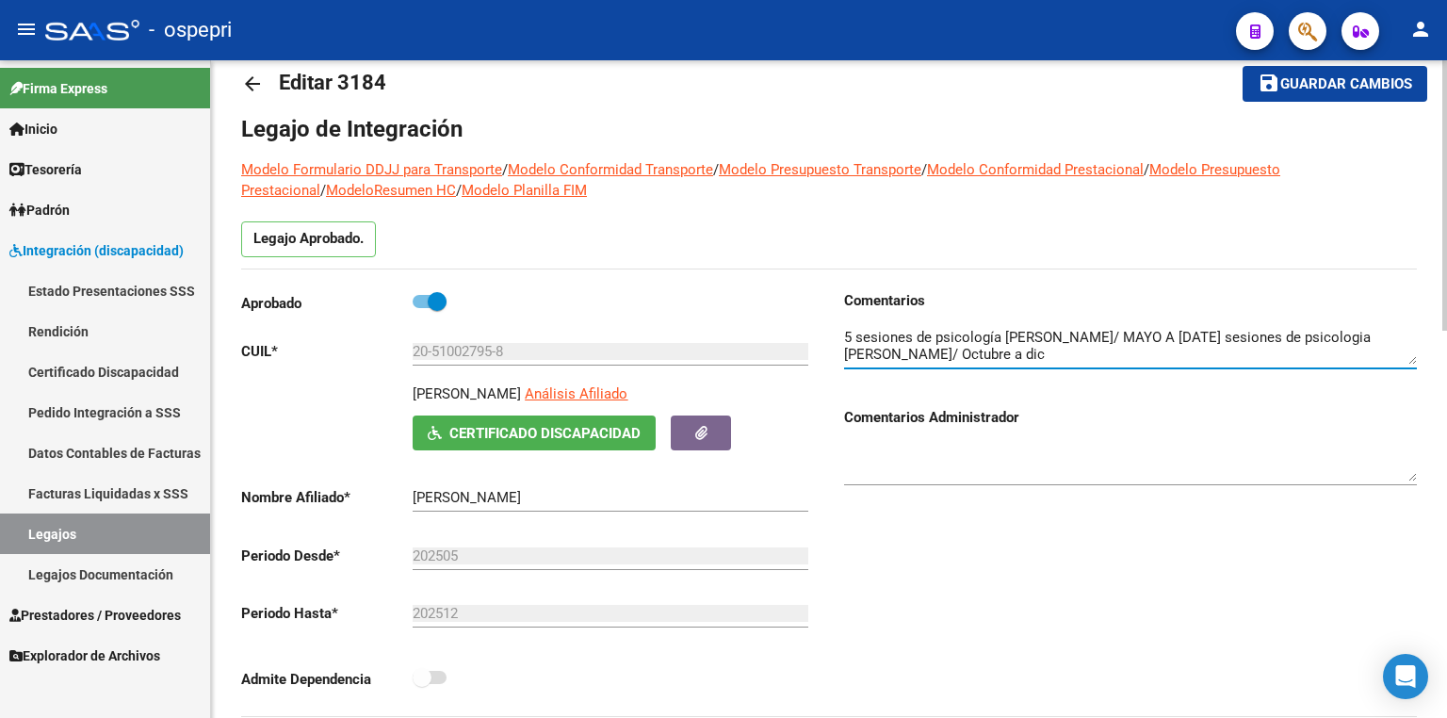
drag, startPoint x: 1022, startPoint y: 355, endPoint x: 986, endPoint y: 351, distance: 36.1
click at [986, 351] on textarea at bounding box center [1130, 346] width 573 height 38
drag, startPoint x: 1052, startPoint y: 351, endPoint x: 1023, endPoint y: 364, distance: 32.0
click at [1023, 364] on div at bounding box center [1130, 339] width 573 height 57
click at [1063, 349] on textarea at bounding box center [1130, 346] width 573 height 38
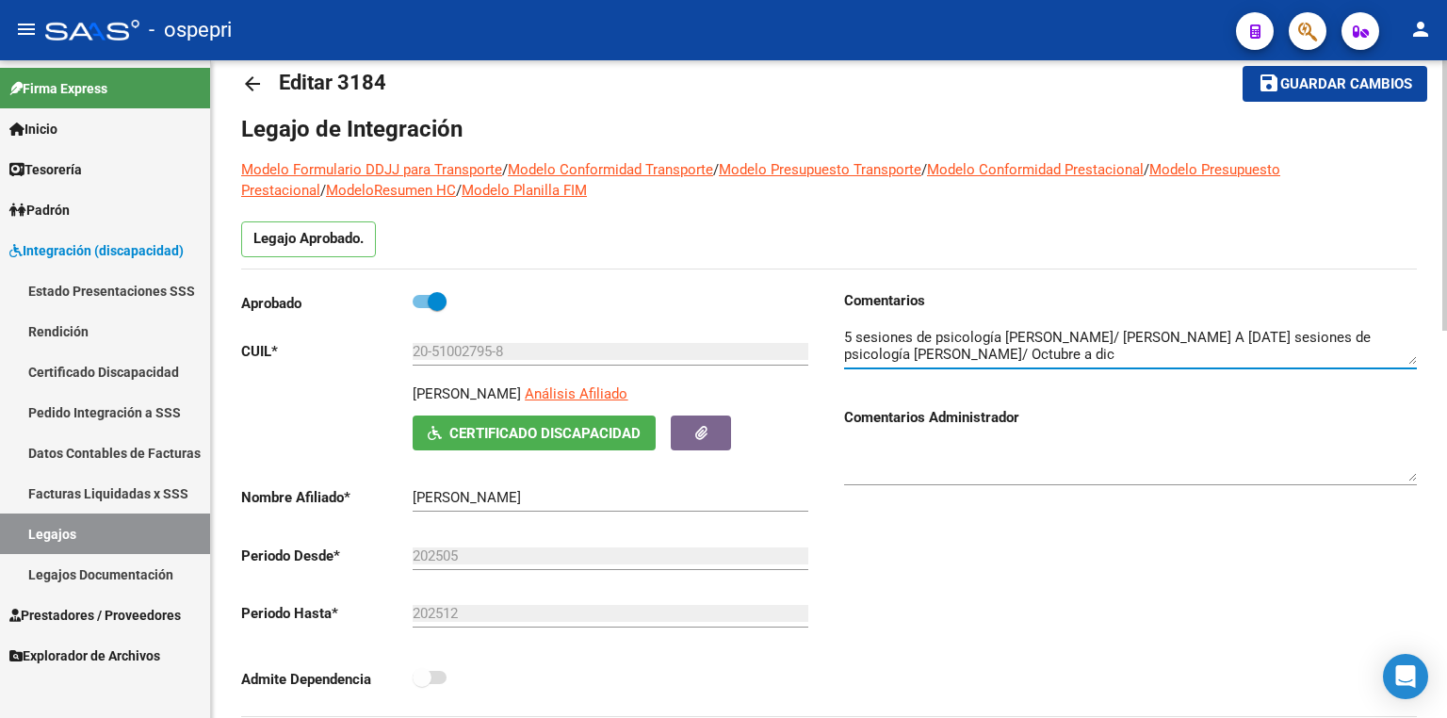
type textarea "5 sesiones de psicología [PERSON_NAME]/ [PERSON_NAME] A [DATE] sesiones de psic…"
drag, startPoint x: 1024, startPoint y: 358, endPoint x: 968, endPoint y: 267, distance: 107.5
click at [968, 267] on div "Legajo Aprobado." at bounding box center [829, 244] width 1176 height 47
drag, startPoint x: 1180, startPoint y: 232, endPoint x: 854, endPoint y: 50, distance: 373.3
click at [1177, 230] on div "Legajo Aprobado." at bounding box center [829, 244] width 1176 height 47
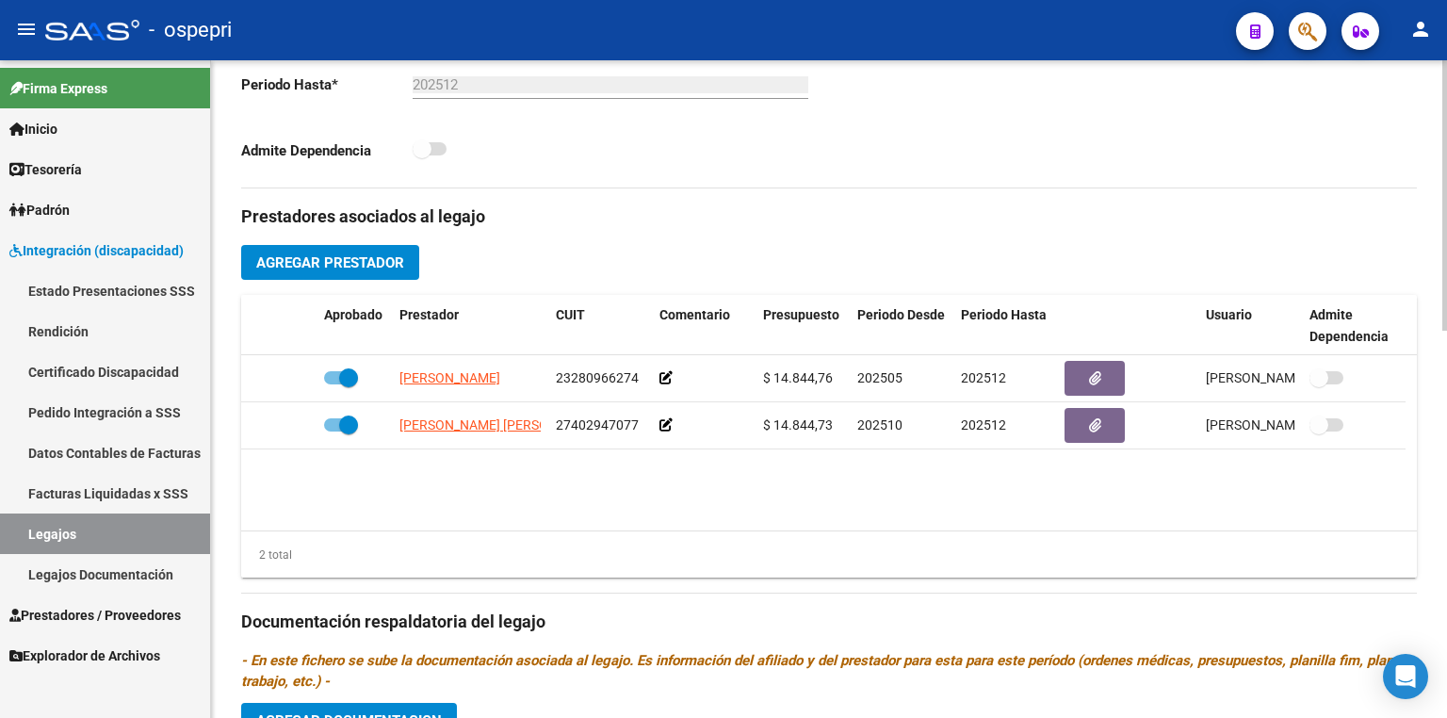
scroll to position [564, 0]
